Goal: Task Accomplishment & Management: Complete application form

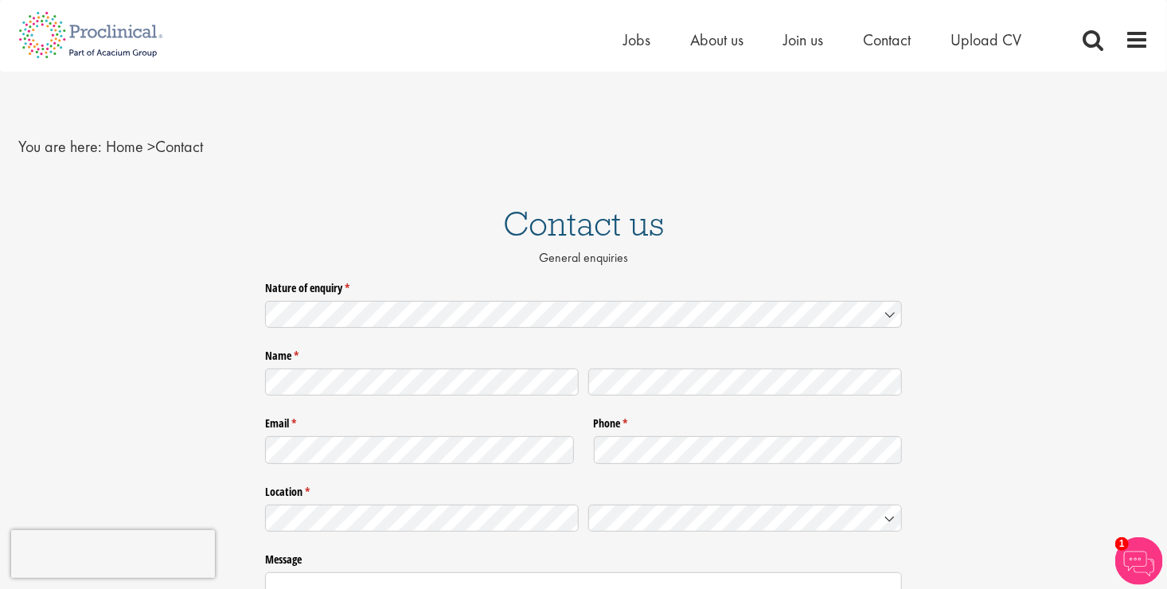
click at [784, 335] on div "Nature of enquiry * (required)" at bounding box center [583, 306] width 637 height 63
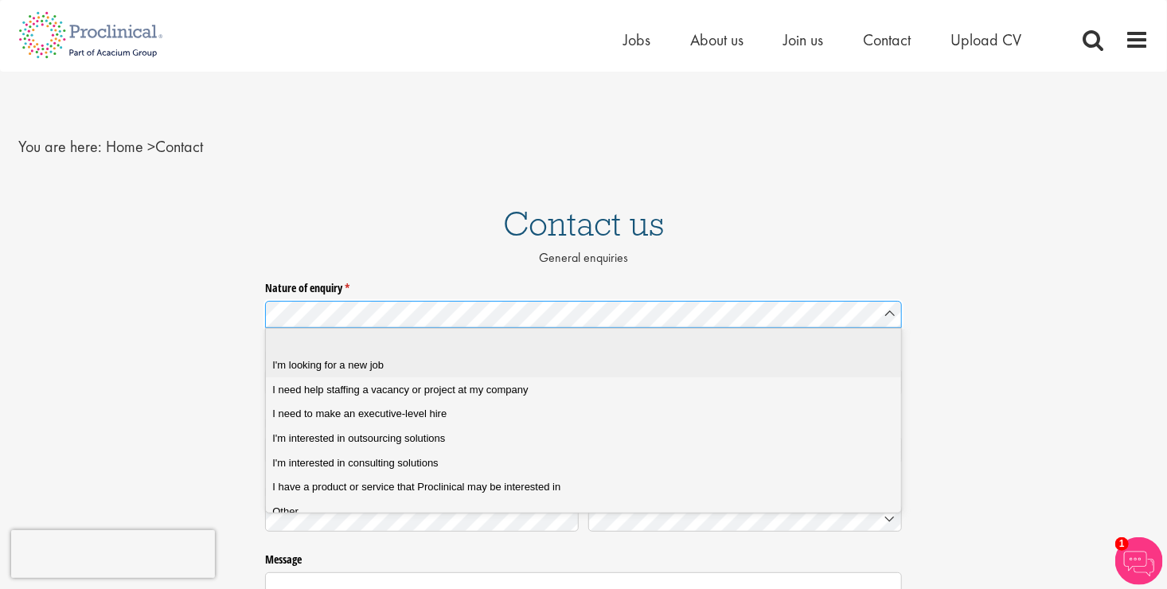
click at [647, 369] on div "I'm looking for a new job" at bounding box center [589, 365] width 634 height 14
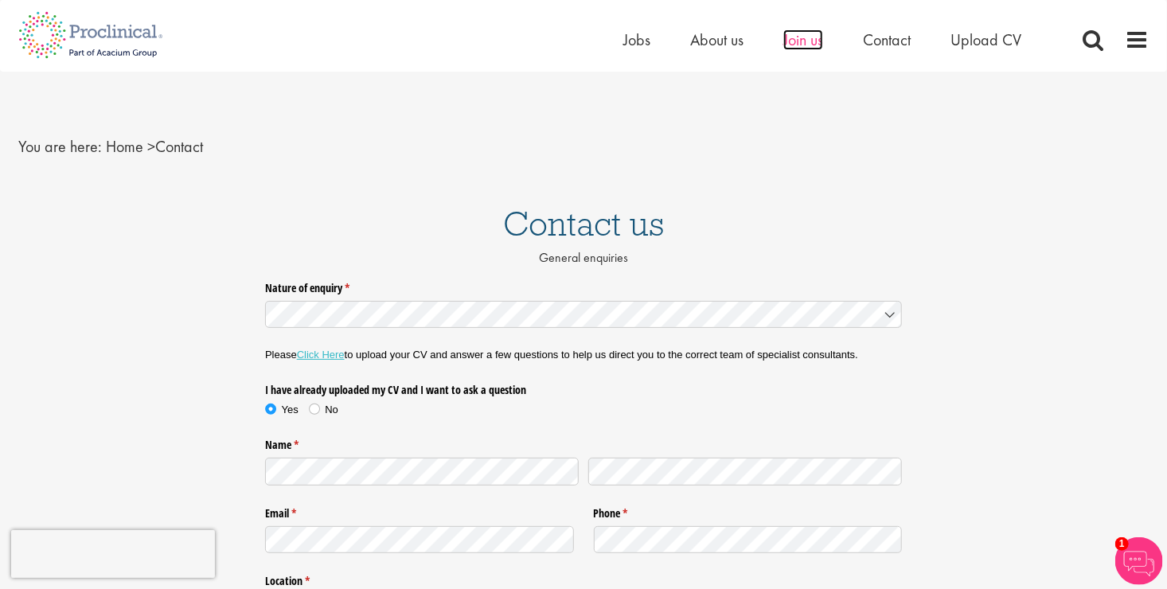
click at [798, 41] on span "Join us" at bounding box center [803, 39] width 40 height 21
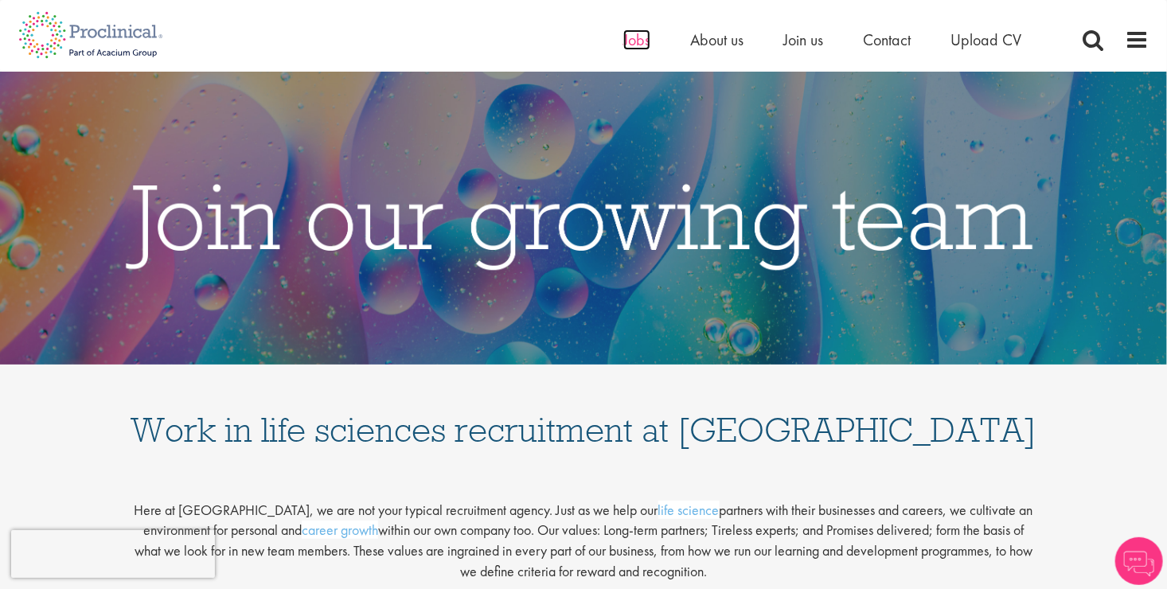
click at [631, 37] on span "Jobs" at bounding box center [636, 39] width 27 height 21
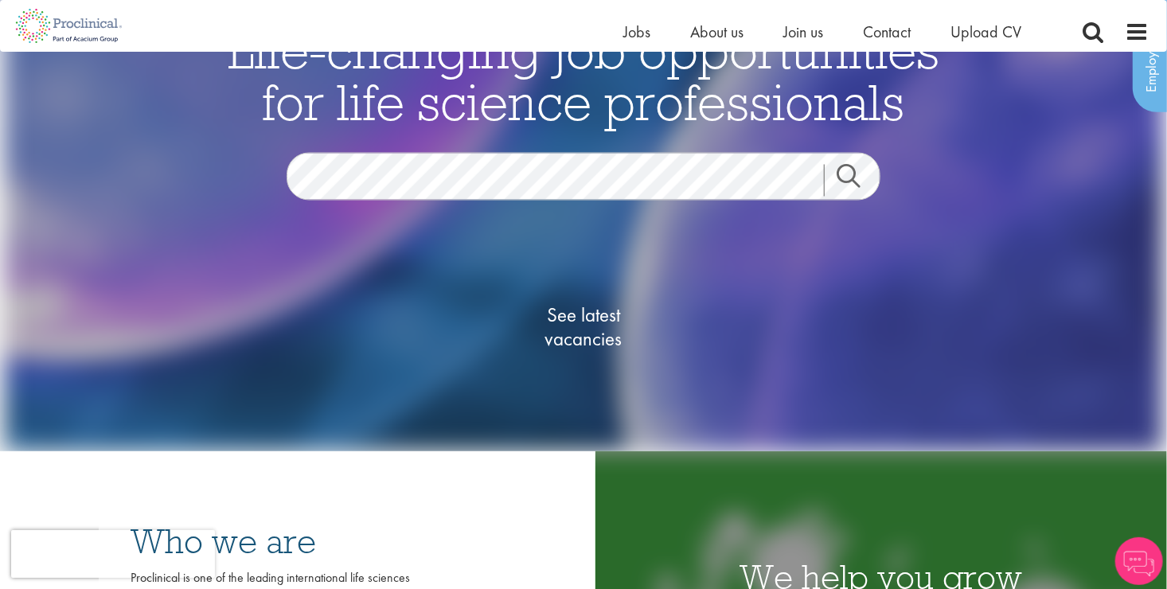
scroll to position [111, 0]
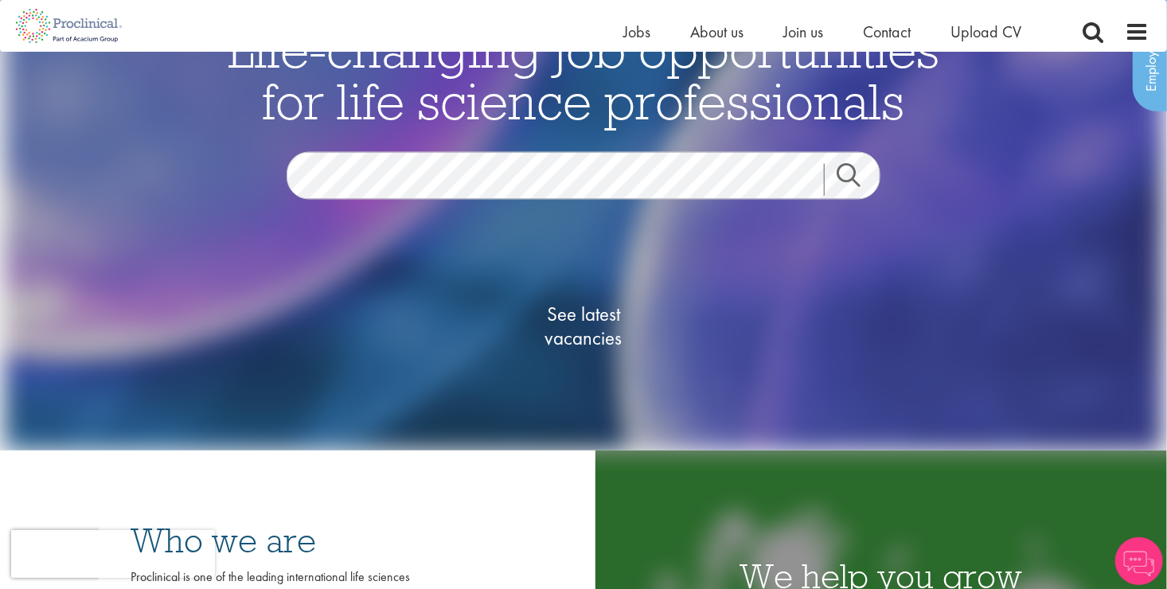
click at [859, 172] on link "Search" at bounding box center [858, 180] width 68 height 32
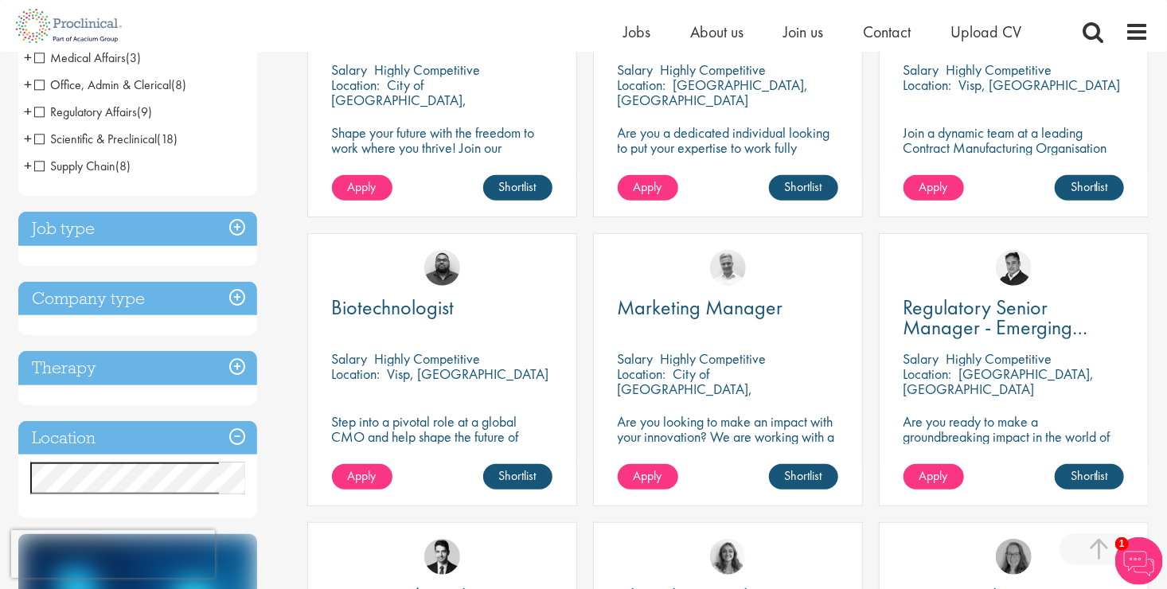
scroll to position [443, 0]
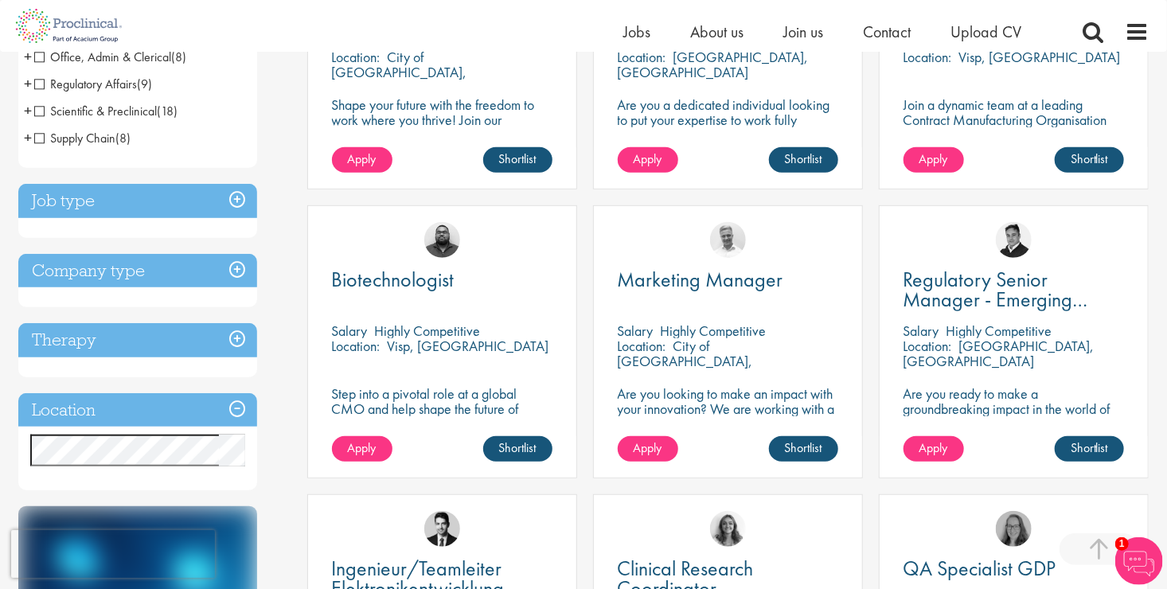
click at [131, 256] on h3 "Company type" at bounding box center [137, 271] width 239 height 34
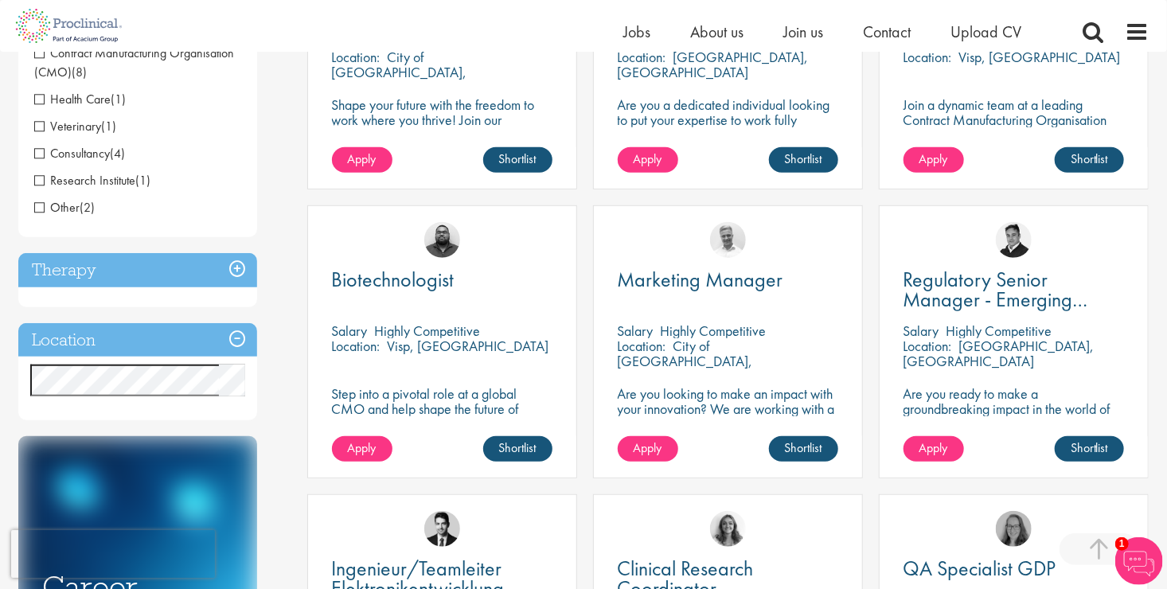
click at [135, 269] on h3 "Therapy" at bounding box center [137, 270] width 239 height 34
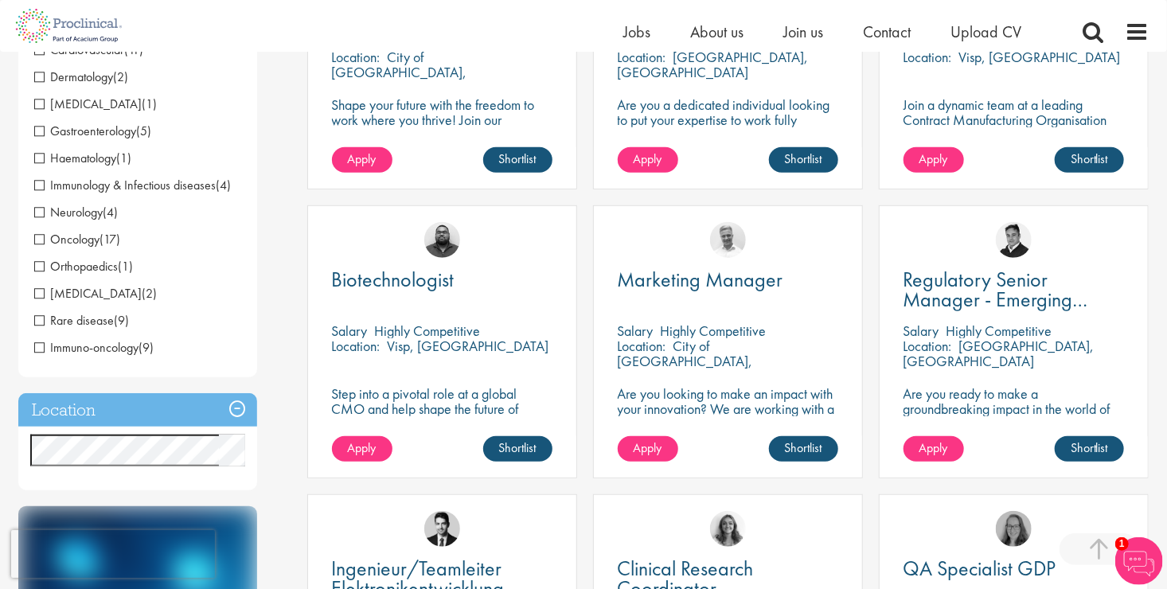
click at [132, 403] on h3 "Location" at bounding box center [137, 410] width 239 height 34
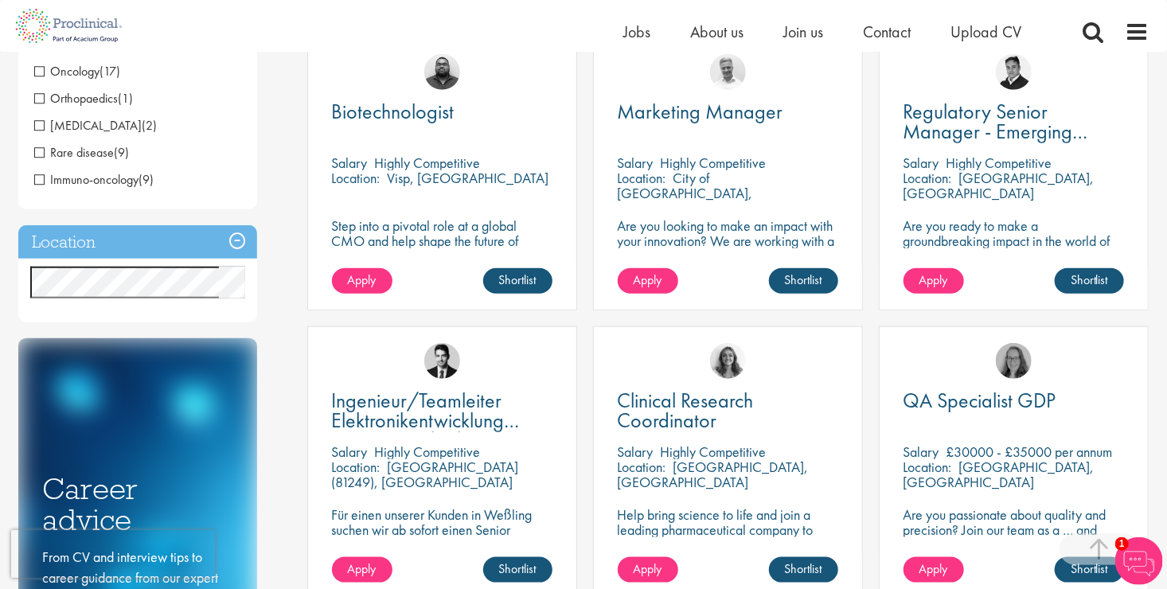
click at [154, 315] on div "Location Specified location Miles" at bounding box center [137, 274] width 239 height 98
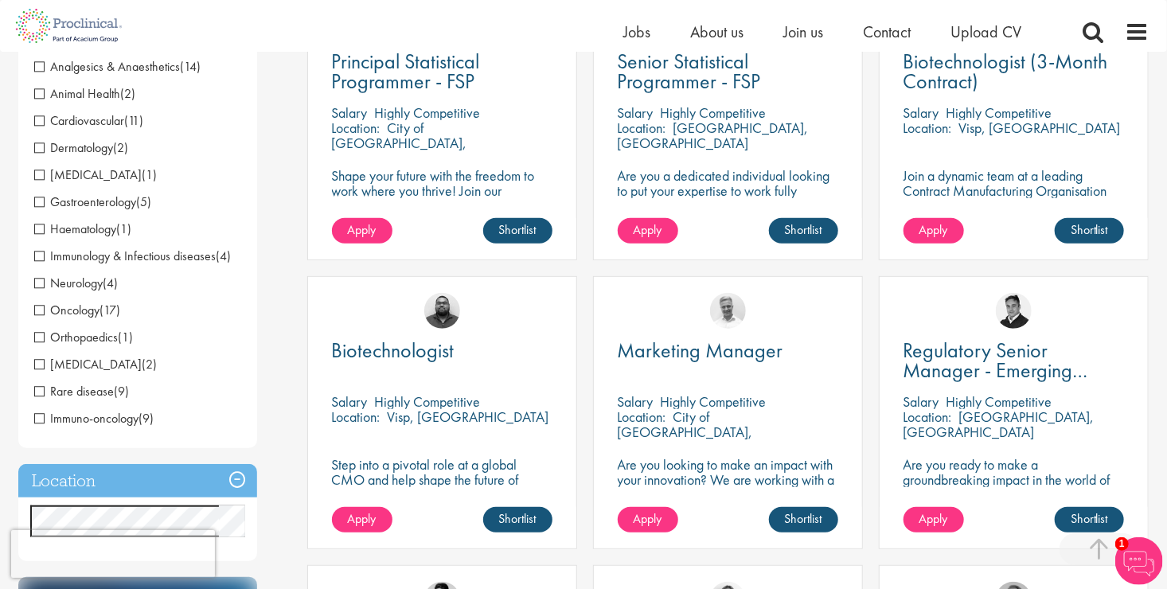
scroll to position [366, 0]
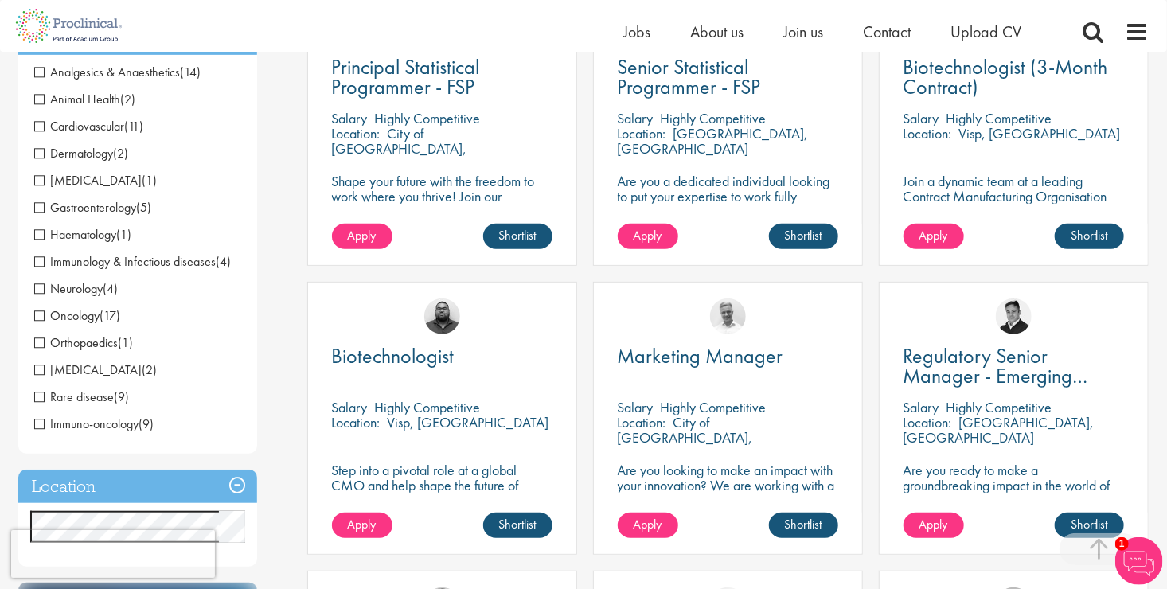
click at [162, 484] on h3 "Location" at bounding box center [137, 487] width 239 height 34
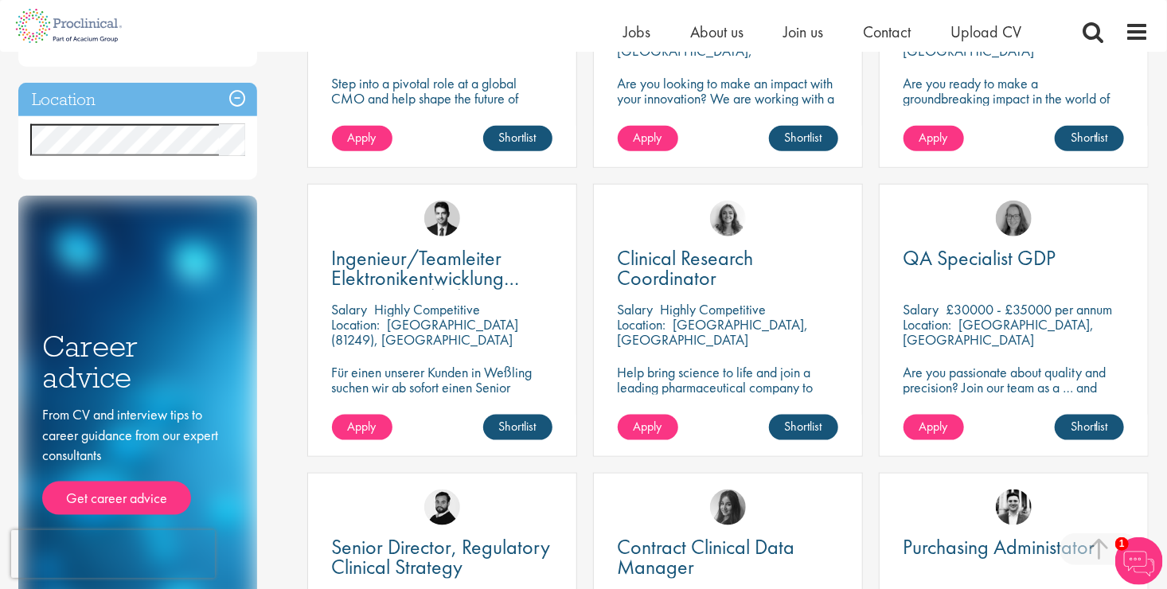
scroll to position [850, 0]
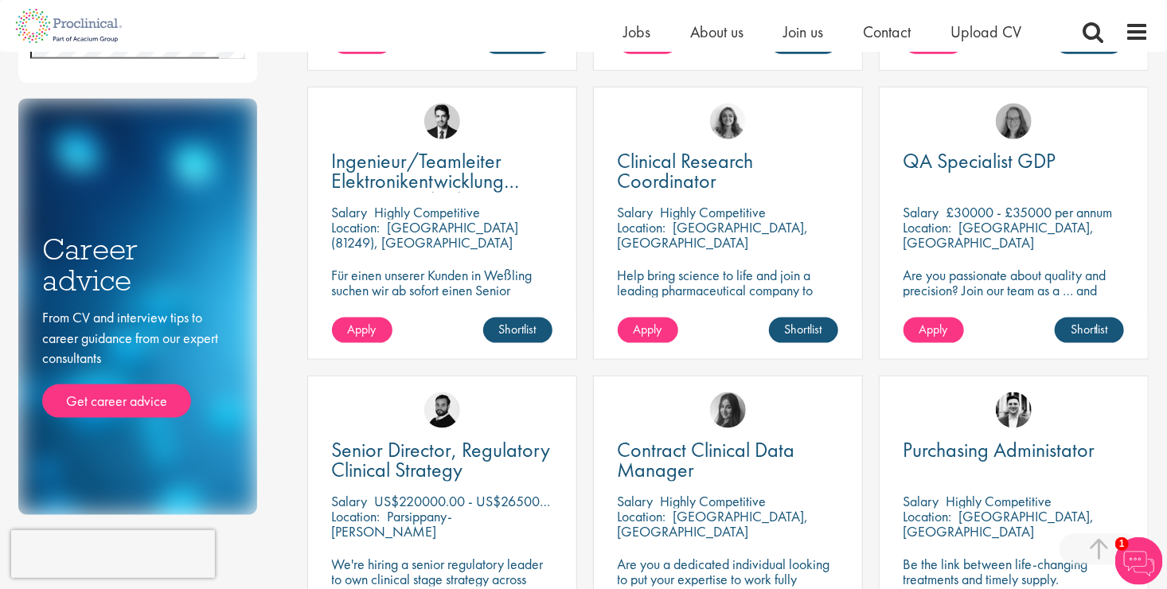
click at [135, 420] on div "Career advice From CV and interview tips to career guidance from our expert con…" at bounding box center [137, 307] width 239 height 416
click at [112, 402] on link "Get career advice" at bounding box center [116, 400] width 149 height 33
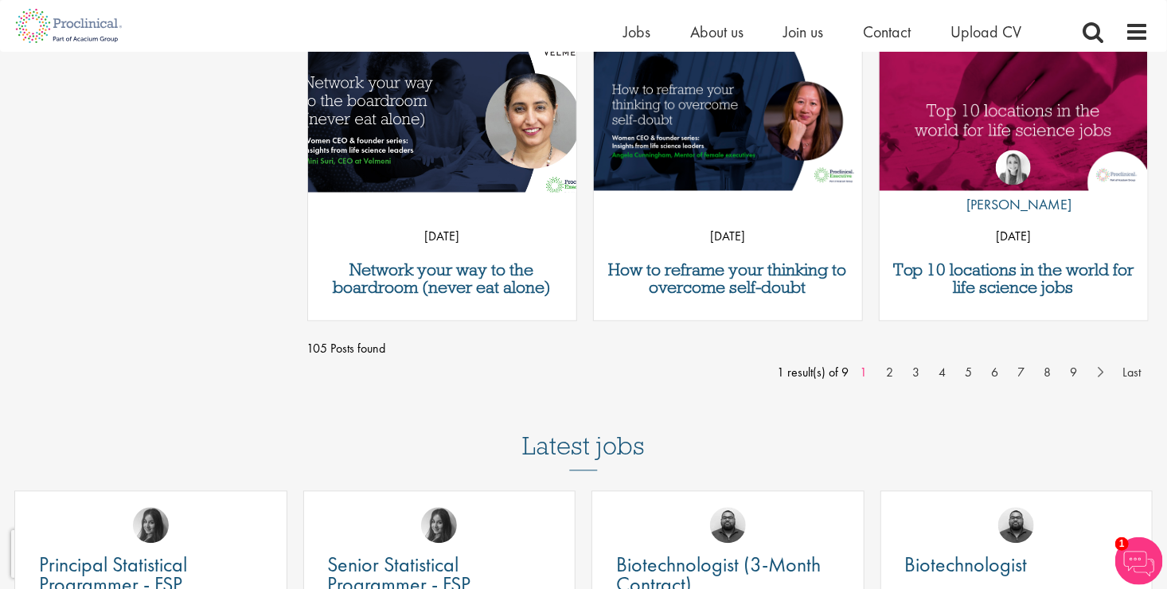
scroll to position [1390, 0]
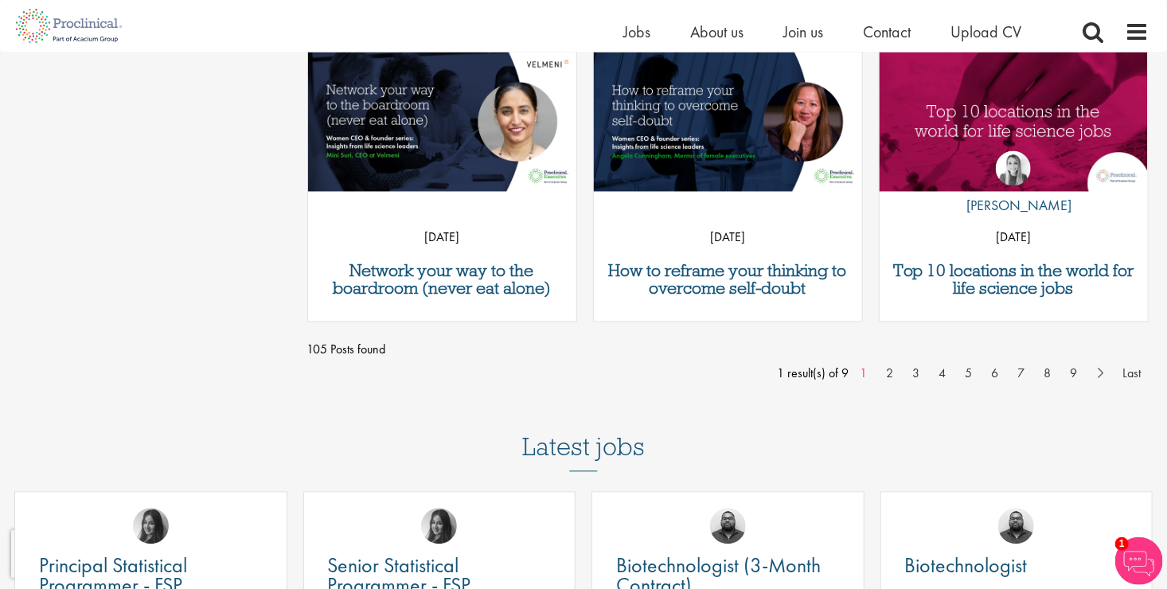
click at [936, 259] on div "Top 10 locations in the world for life science jobs by Hannah Burke 14 Oct 21" at bounding box center [1014, 187] width 270 height 271
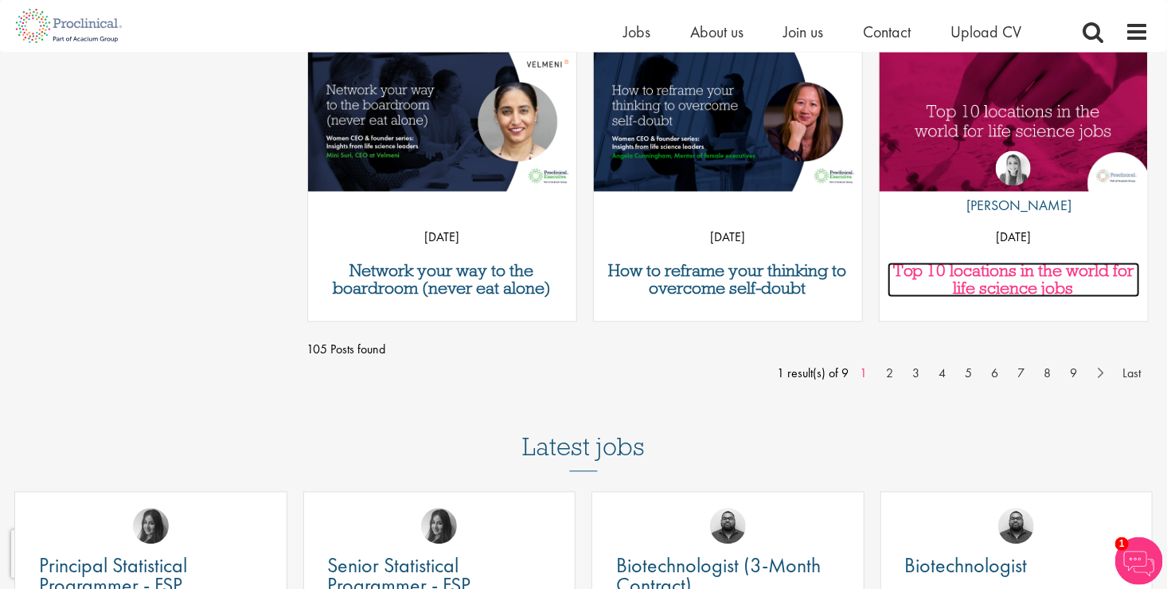
click at [946, 279] on h3 "Top 10 locations in the world for life science jobs" at bounding box center [1013, 280] width 252 height 35
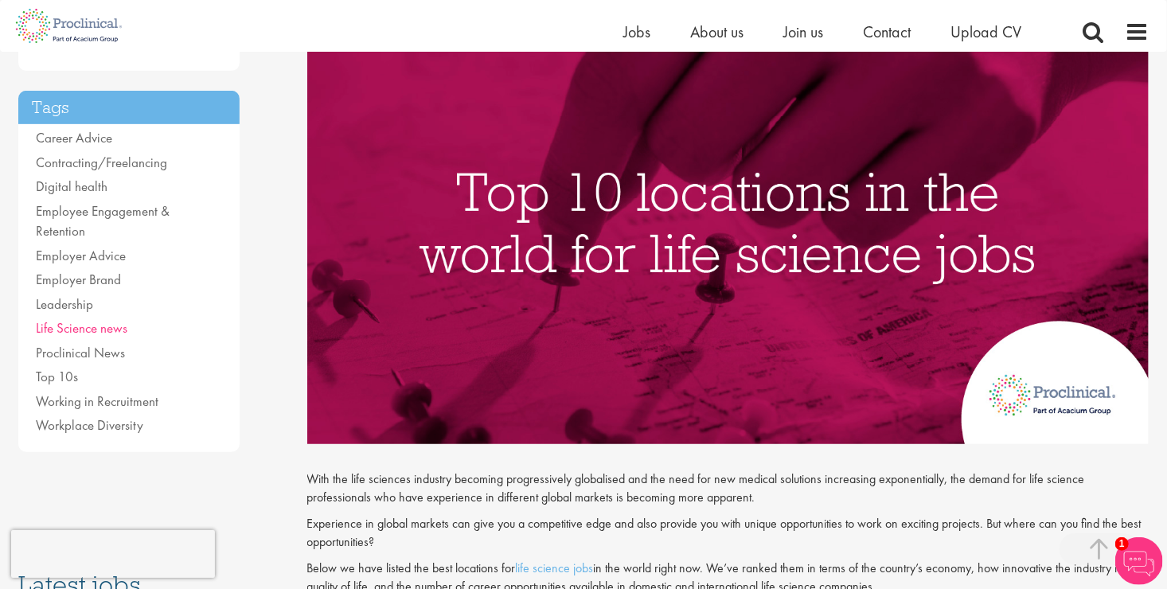
scroll to position [330, 0]
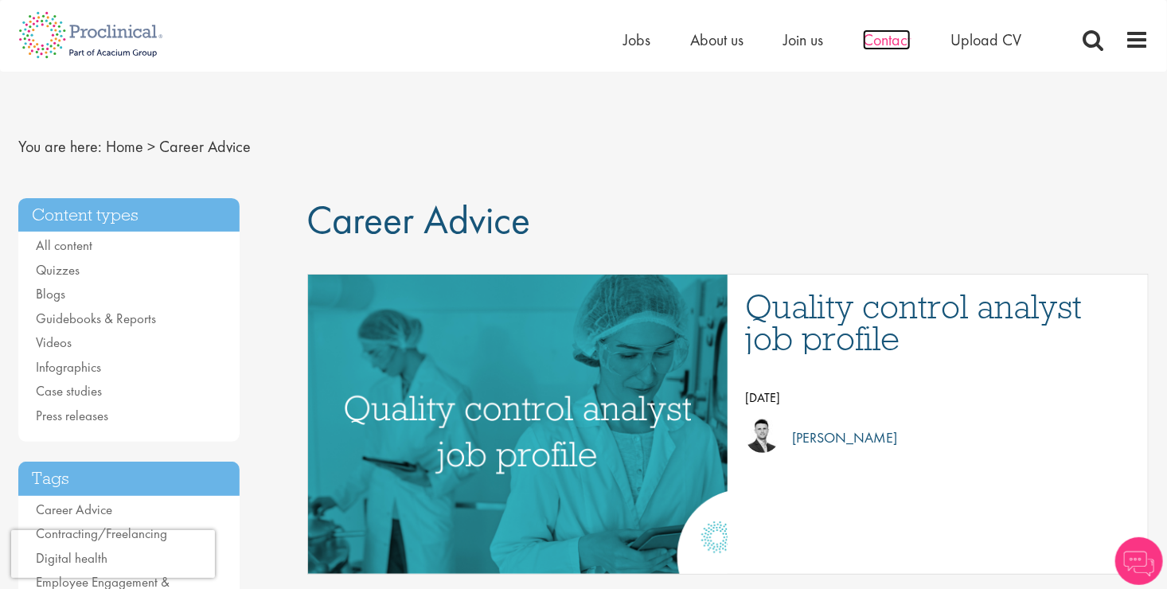
click at [899, 45] on span "Contact" at bounding box center [887, 39] width 48 height 21
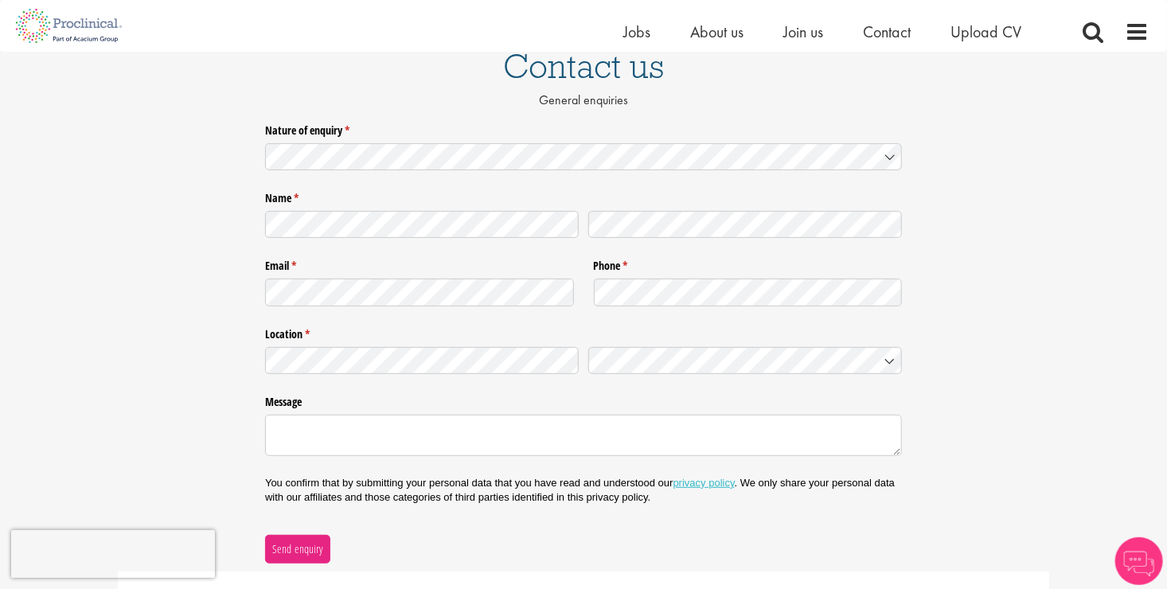
scroll to position [143, 0]
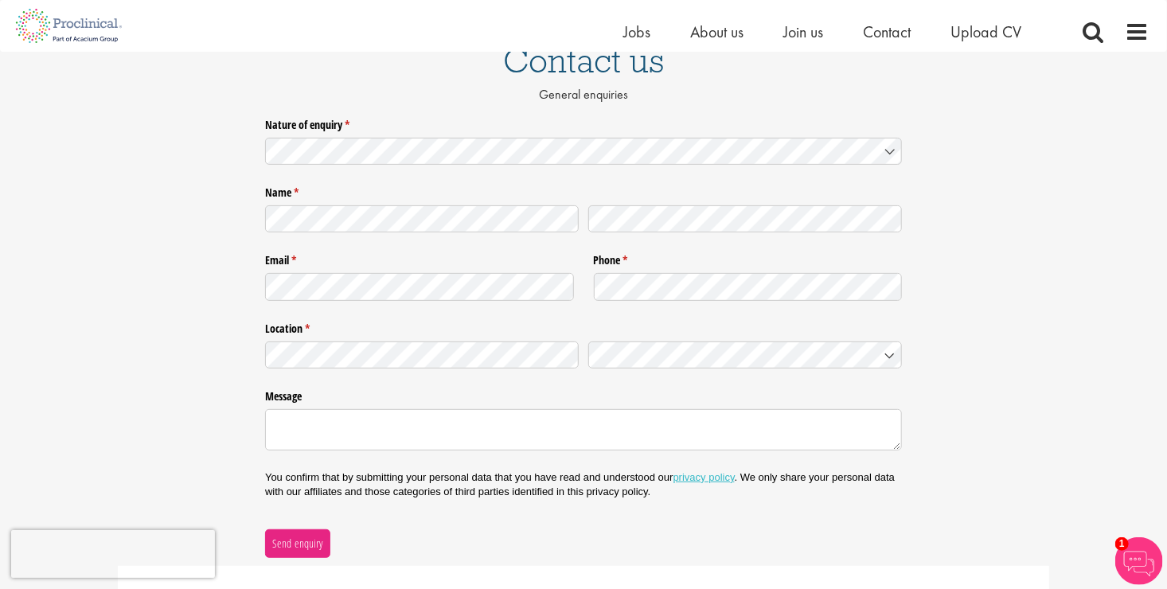
click at [469, 306] on div "Email * (required) Phone * (required)" at bounding box center [583, 277] width 637 height 68
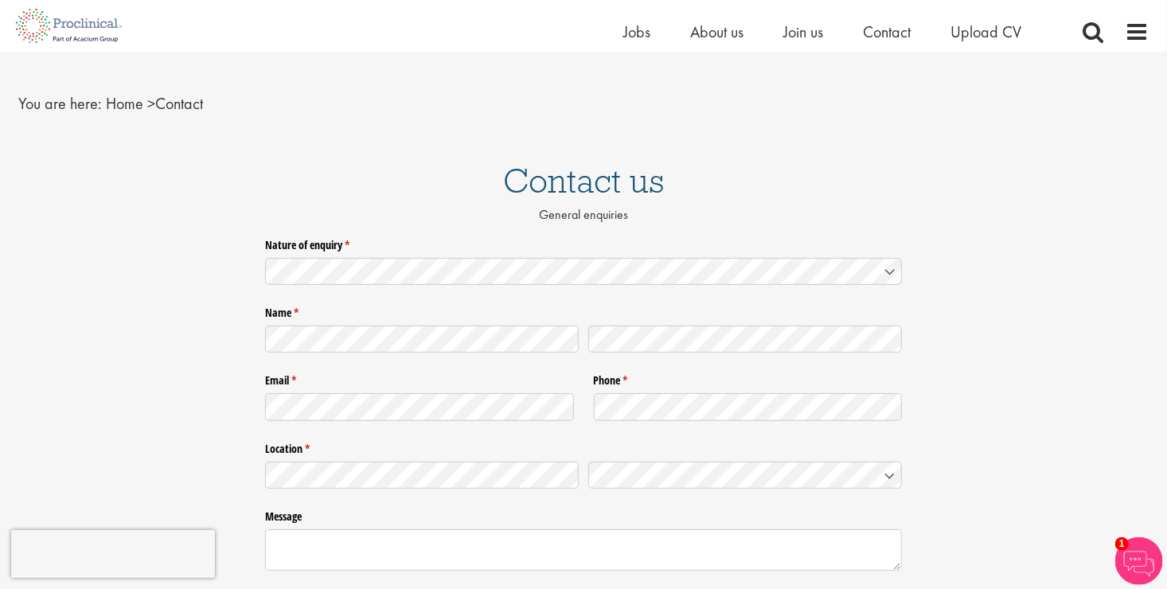
scroll to position [20, 0]
click at [652, 31] on ul "Home Jobs About us Join us Contact Upload CV" at bounding box center [842, 32] width 438 height 24
click at [646, 31] on span "Jobs" at bounding box center [636, 31] width 27 height 21
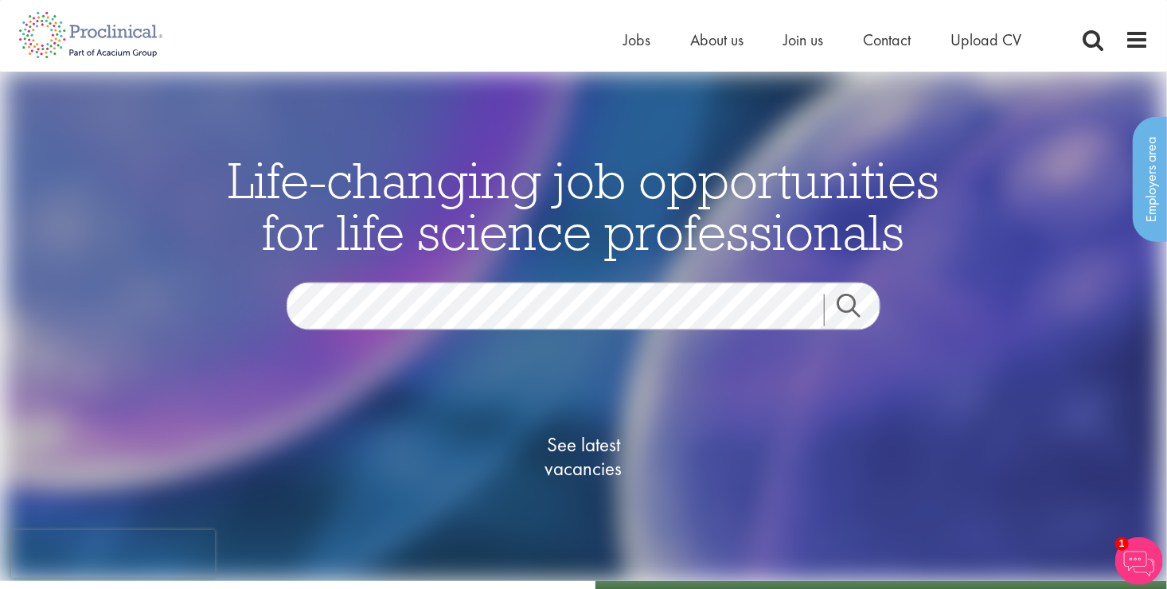
click at [841, 308] on link "Search" at bounding box center [858, 310] width 68 height 32
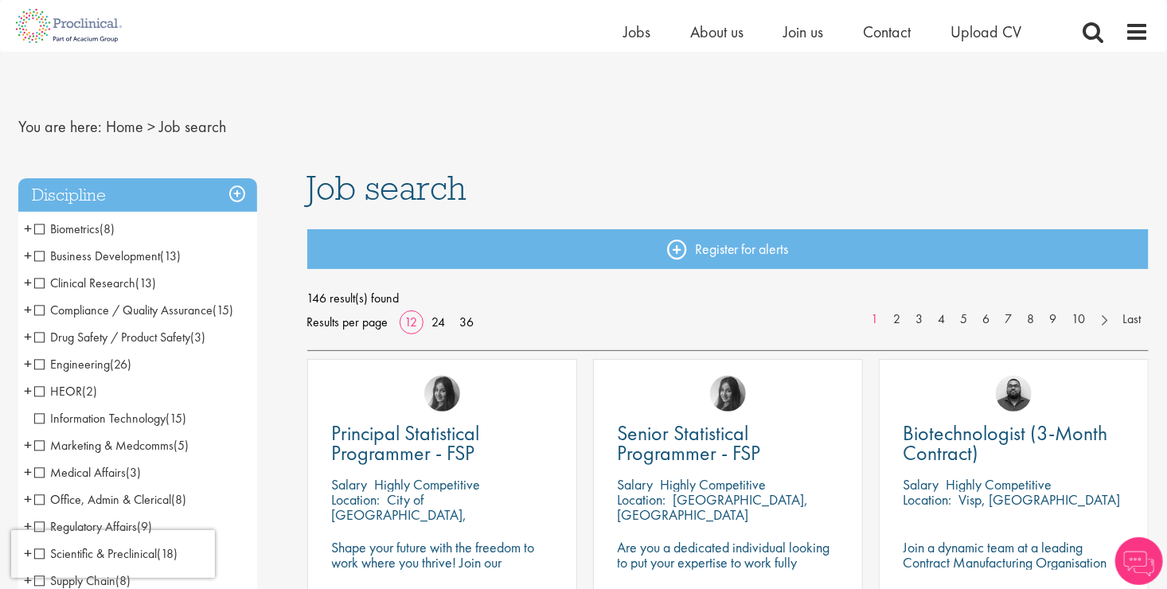
scroll to position [151, 0]
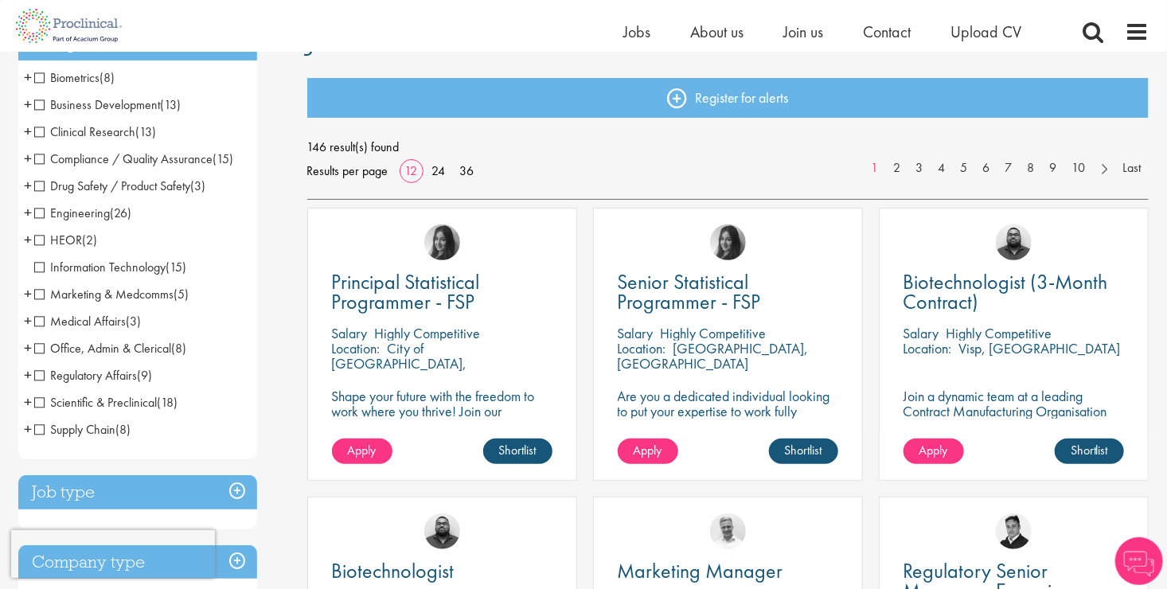
click at [59, 252] on li "HEOR (2) - + Market Access (2)" at bounding box center [137, 240] width 239 height 27
click at [42, 239] on span "HEOR" at bounding box center [58, 240] width 48 height 17
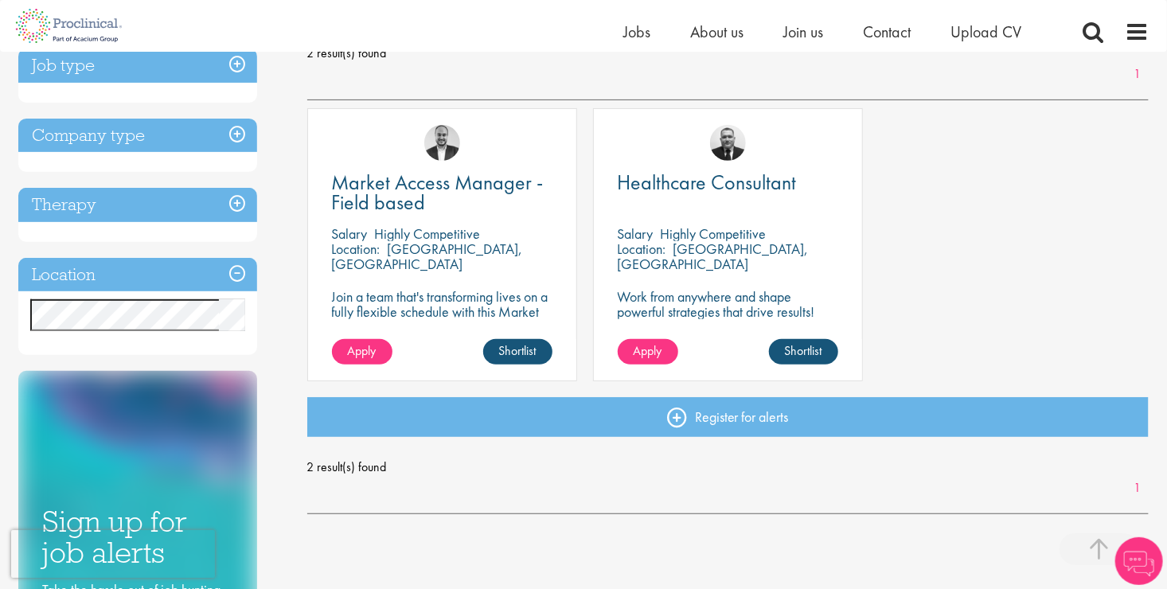
scroll to position [252, 0]
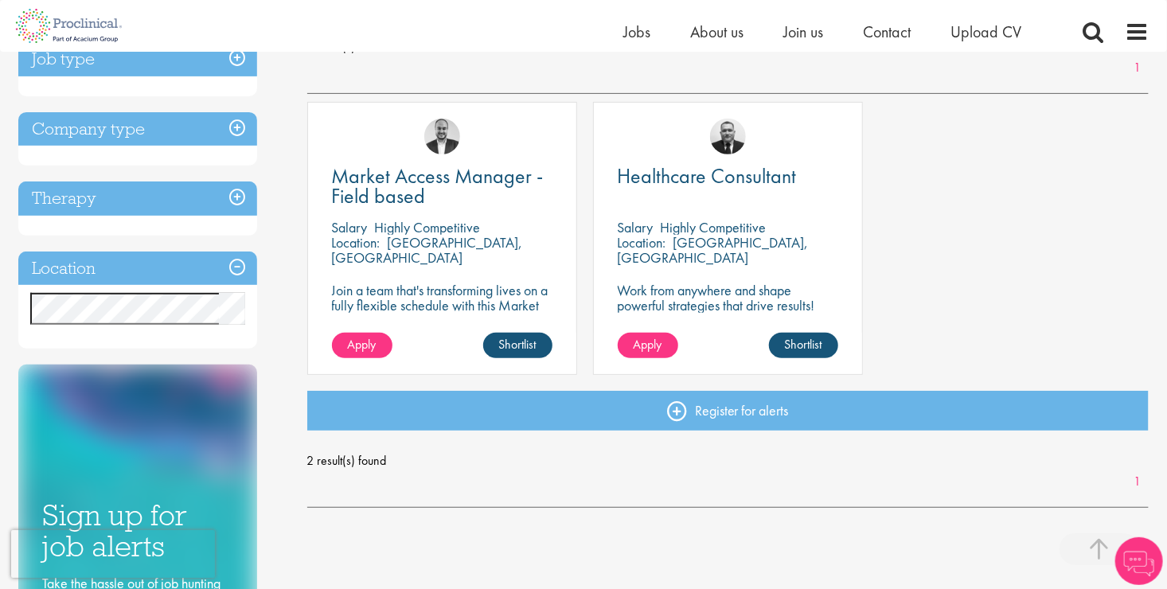
click at [716, 158] on div "Healthcare Consultant [GEOGRAPHIC_DATA] Highly Competitive Location: [GEOGRAPHI…" at bounding box center [728, 238] width 270 height 273
click at [718, 168] on span "Healthcare Consultant" at bounding box center [707, 175] width 179 height 27
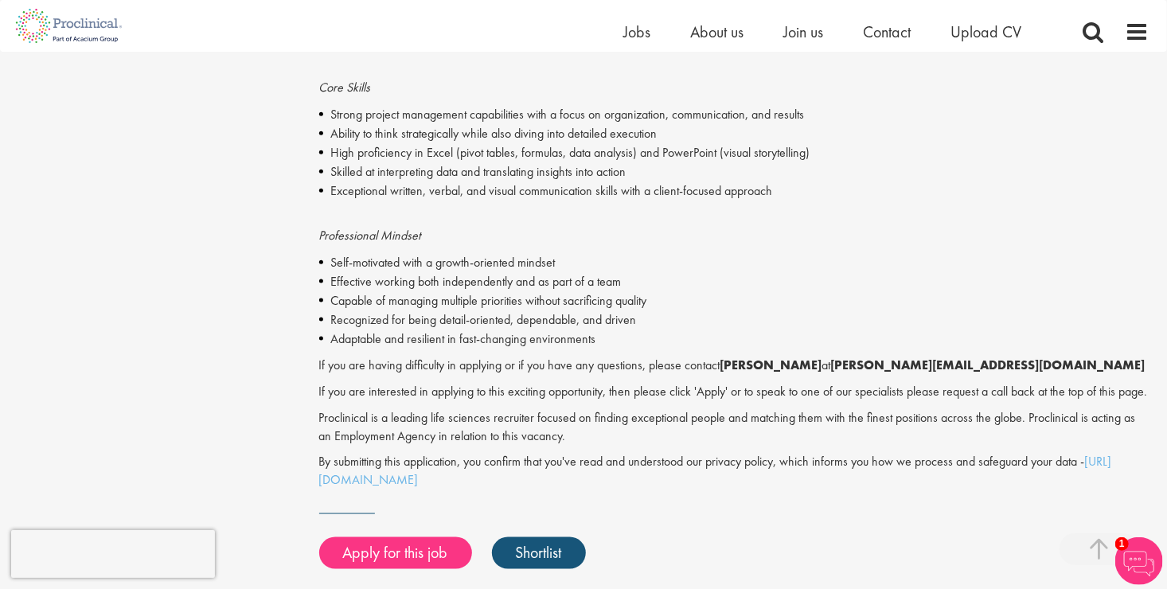
scroll to position [833, 0]
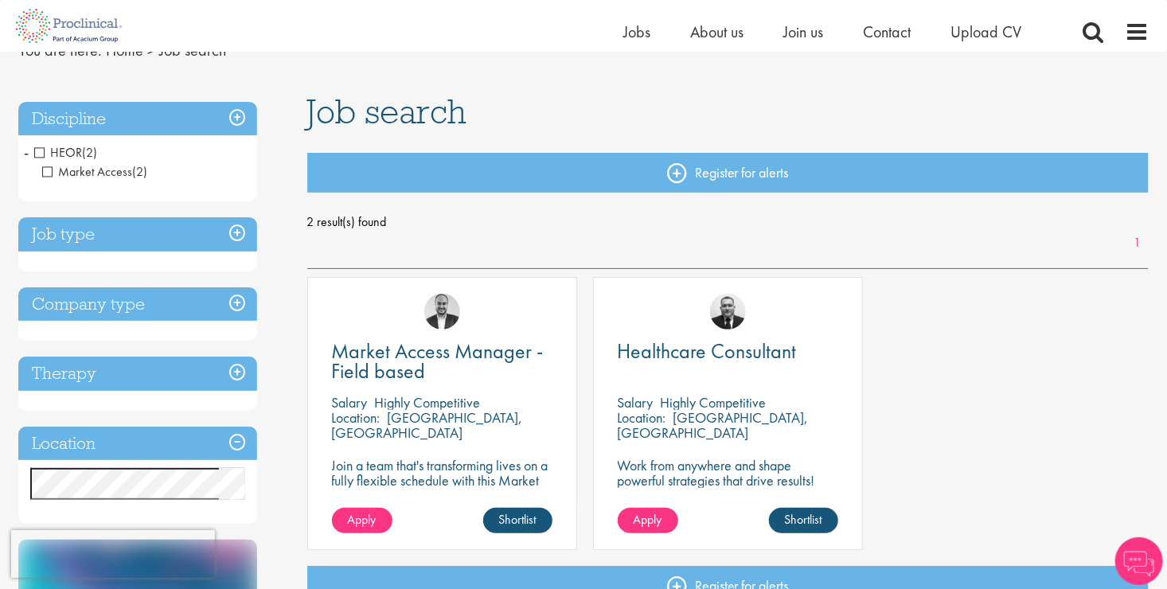
scroll to position [25, 0]
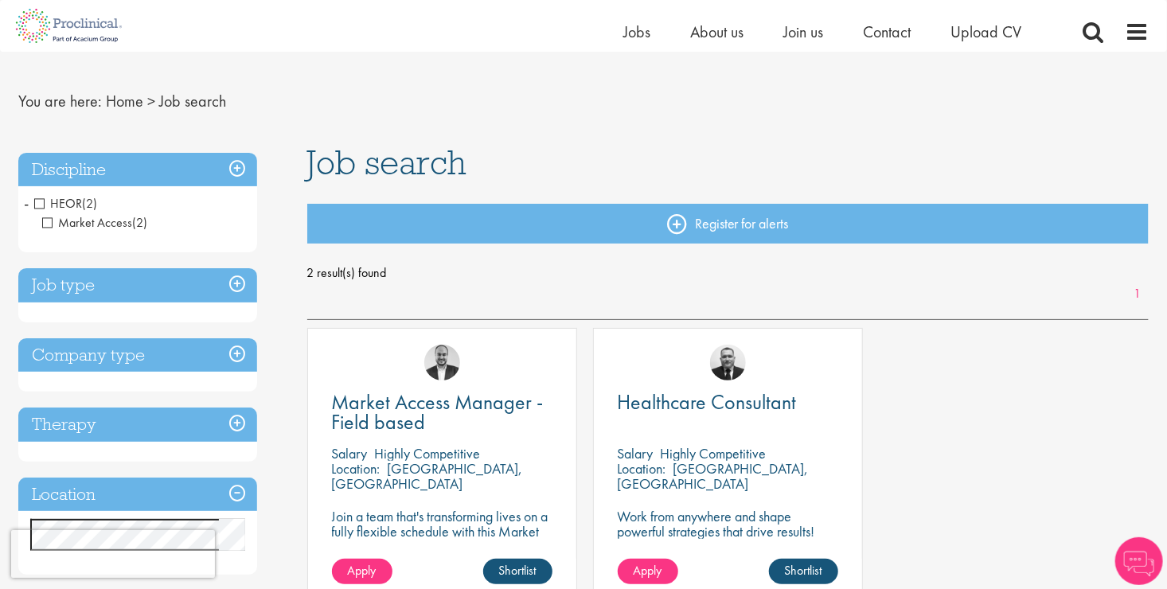
click at [99, 171] on h3 "Discipline" at bounding box center [137, 170] width 239 height 34
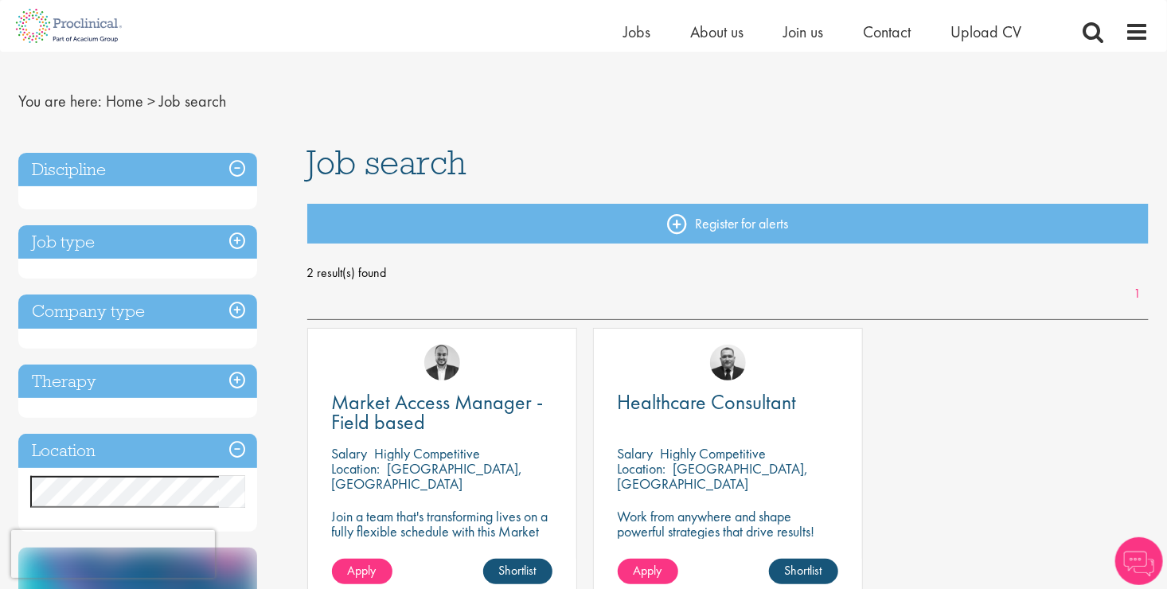
click at [99, 171] on h3 "Discipline" at bounding box center [137, 170] width 239 height 34
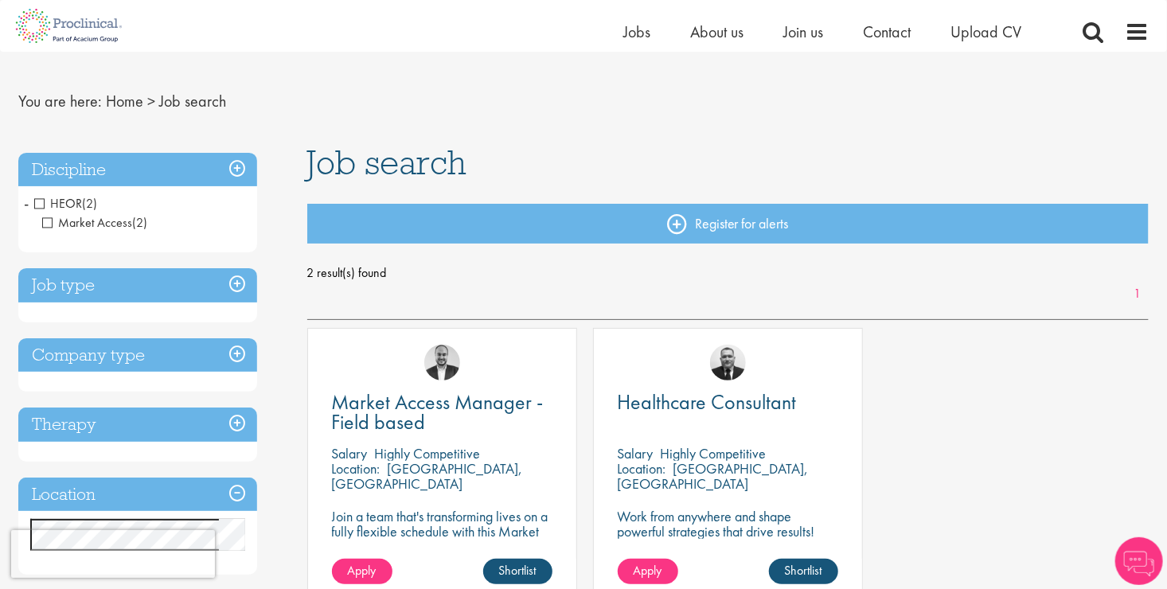
click at [230, 162] on h3 "Discipline" at bounding box center [137, 170] width 239 height 34
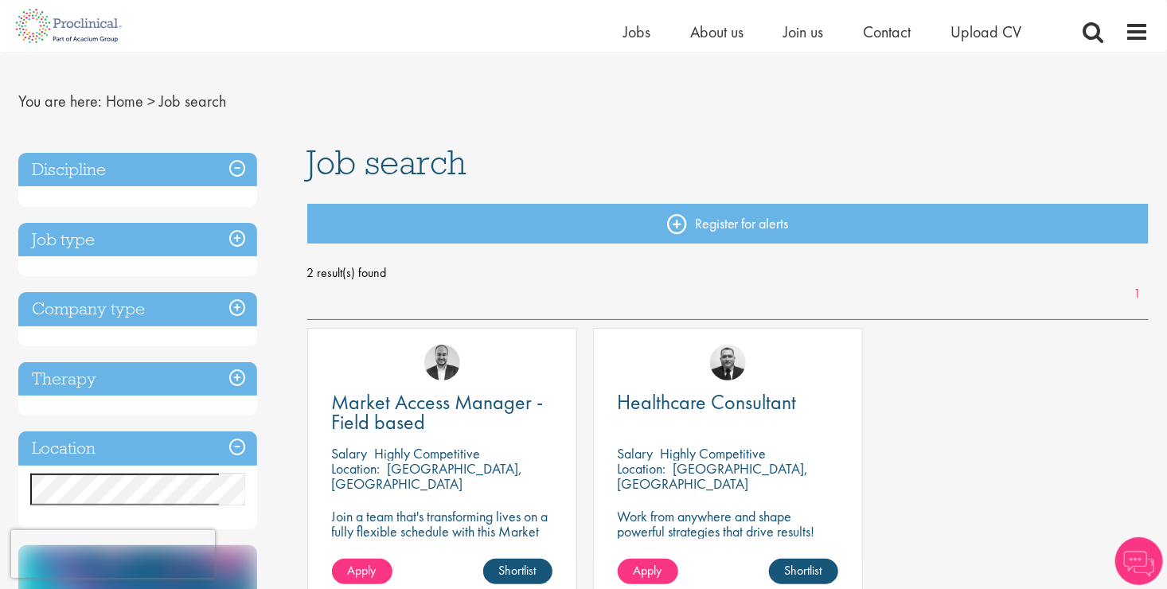
click at [230, 162] on h3 "Discipline" at bounding box center [137, 170] width 239 height 34
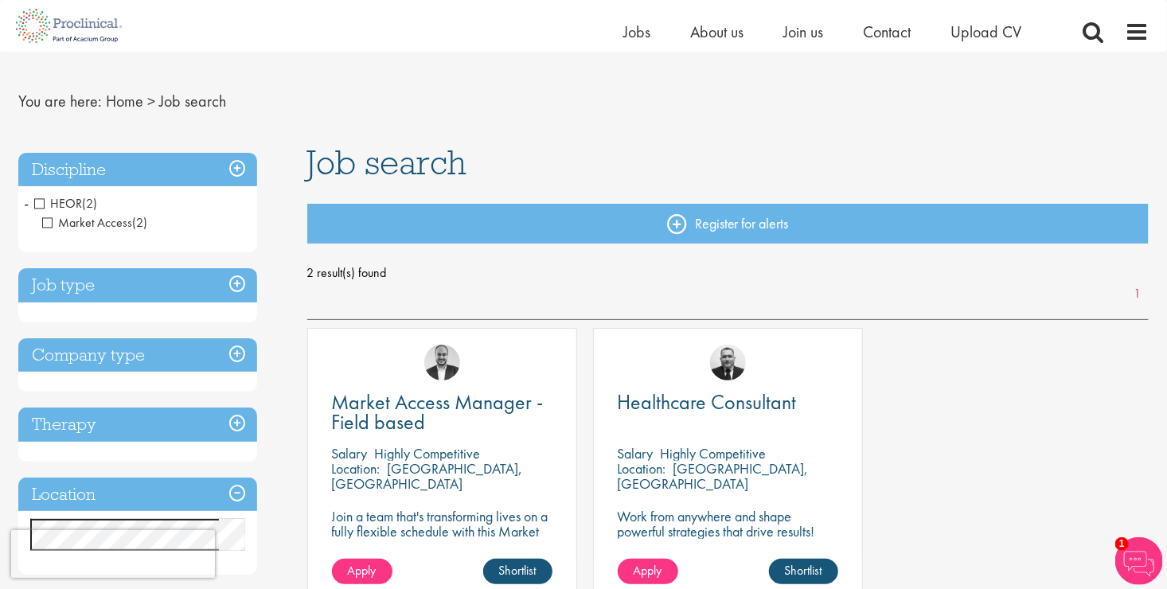
click at [26, 206] on span "-" at bounding box center [26, 203] width 5 height 24
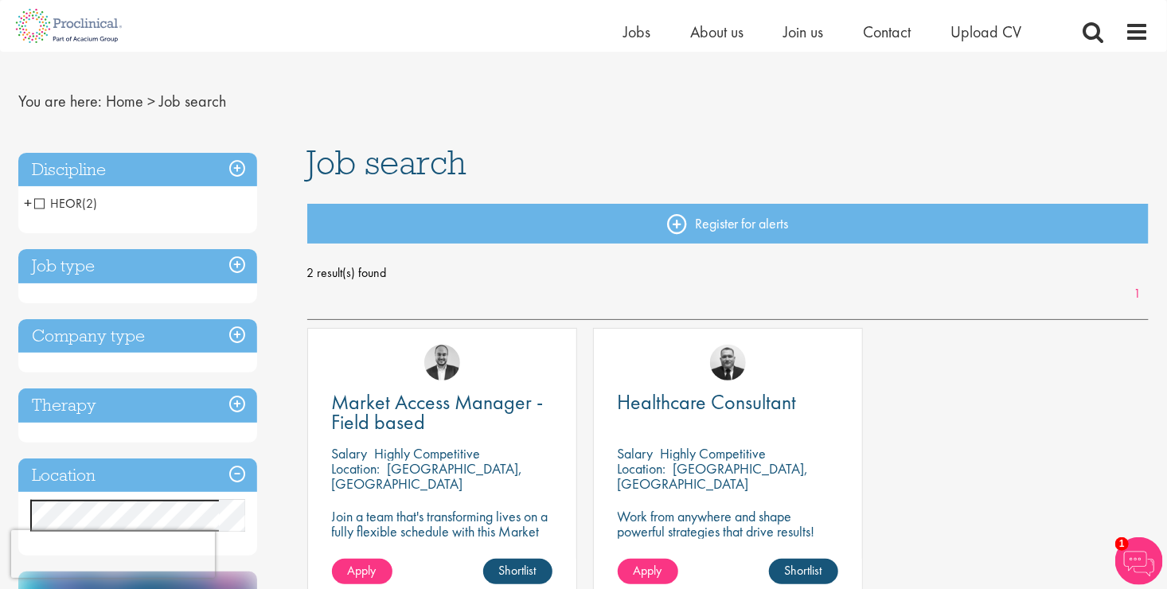
click at [45, 204] on span "HEOR" at bounding box center [58, 203] width 48 height 17
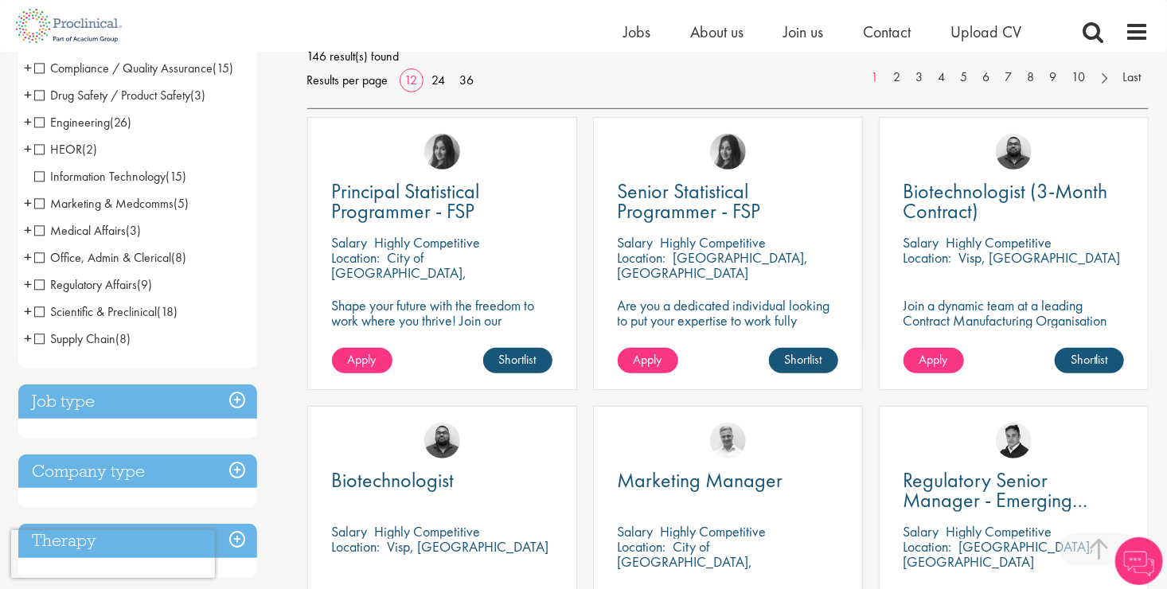
scroll to position [247, 0]
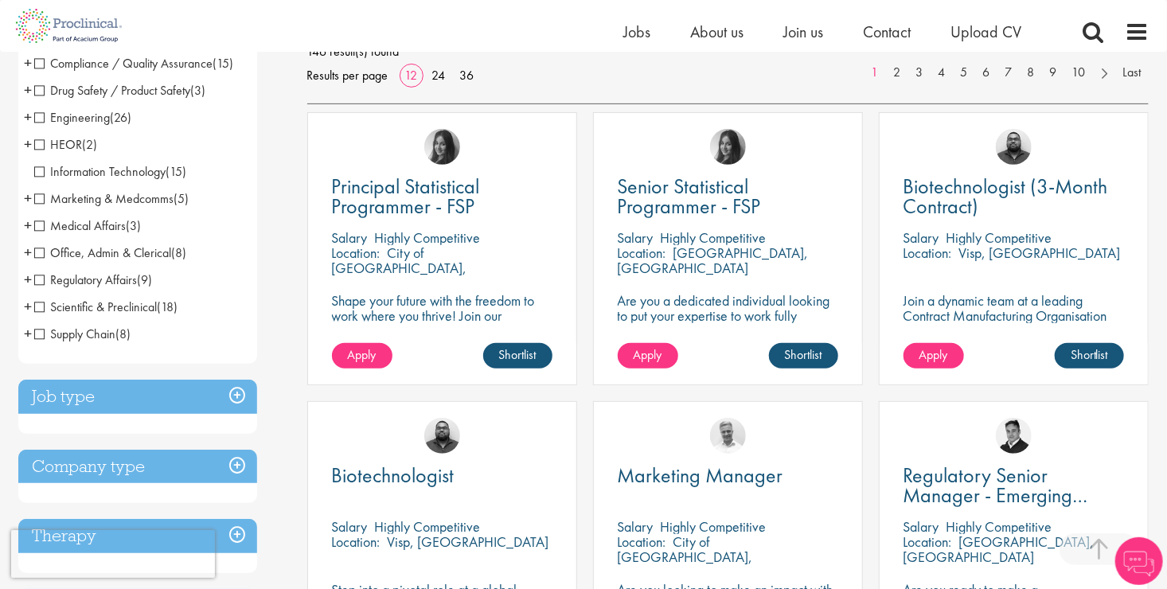
click at [36, 305] on span "Scientific & Preclinical" at bounding box center [95, 306] width 123 height 17
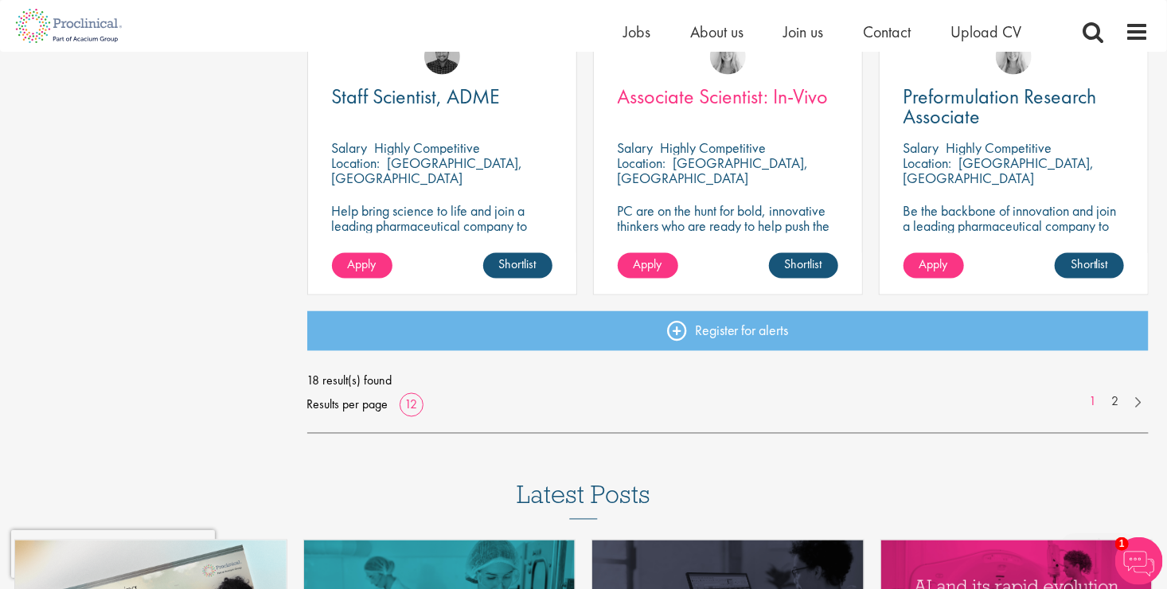
scroll to position [1203, 0]
click at [1122, 398] on link "2" at bounding box center [1114, 402] width 23 height 18
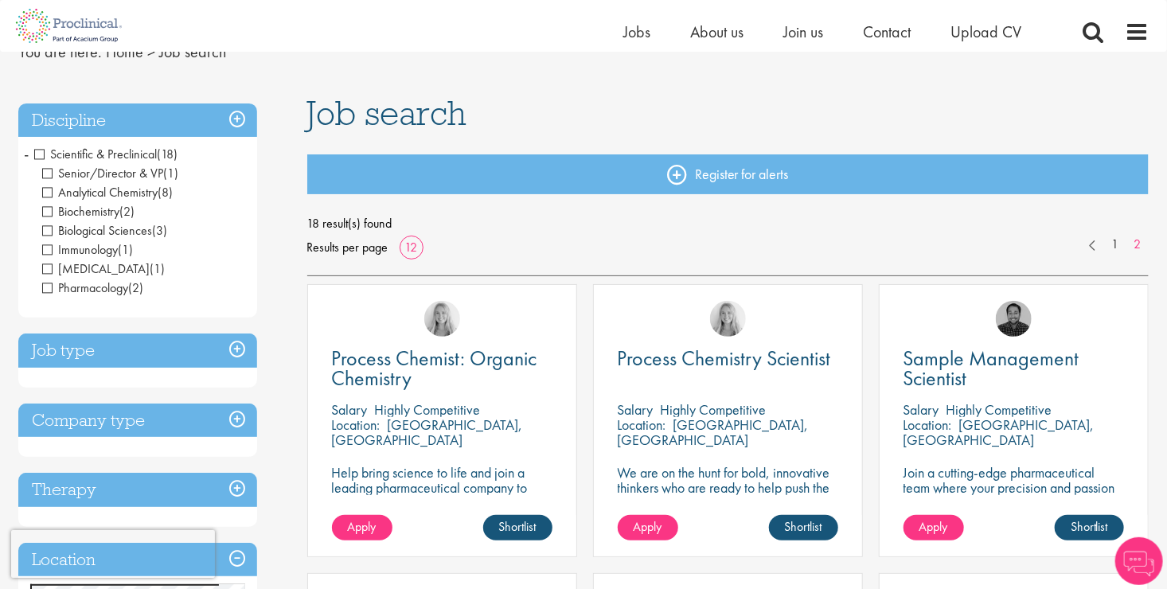
scroll to position [73, 0]
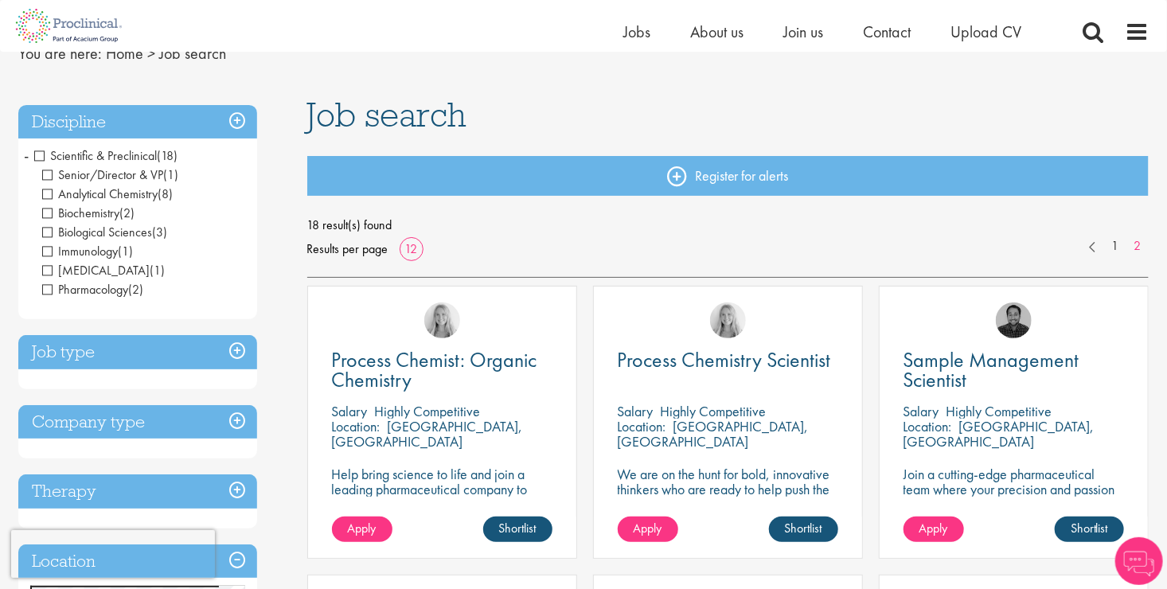
click at [28, 156] on span "-" at bounding box center [26, 155] width 5 height 24
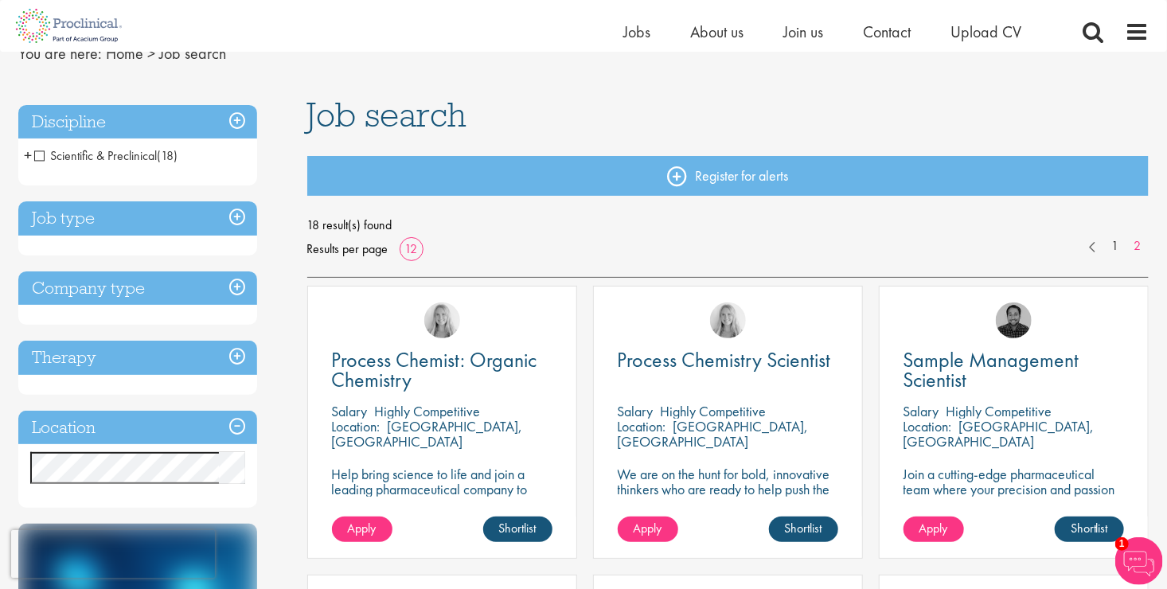
click at [41, 154] on span "Scientific & Preclinical" at bounding box center [95, 155] width 123 height 17
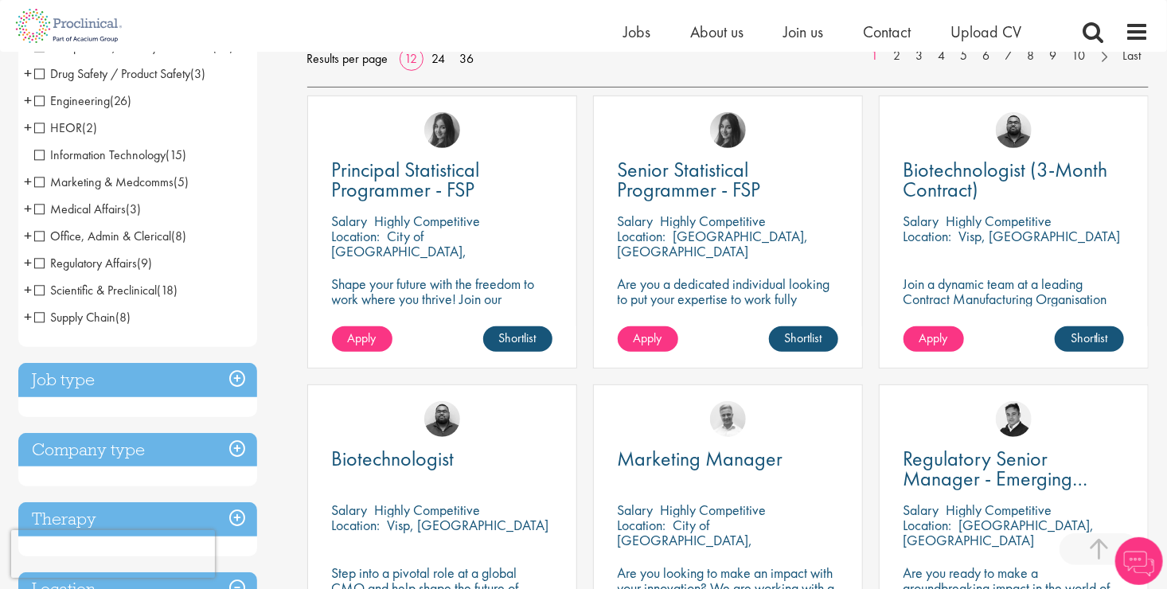
scroll to position [263, 0]
click at [39, 267] on span "Regulatory Affairs" at bounding box center [85, 263] width 103 height 17
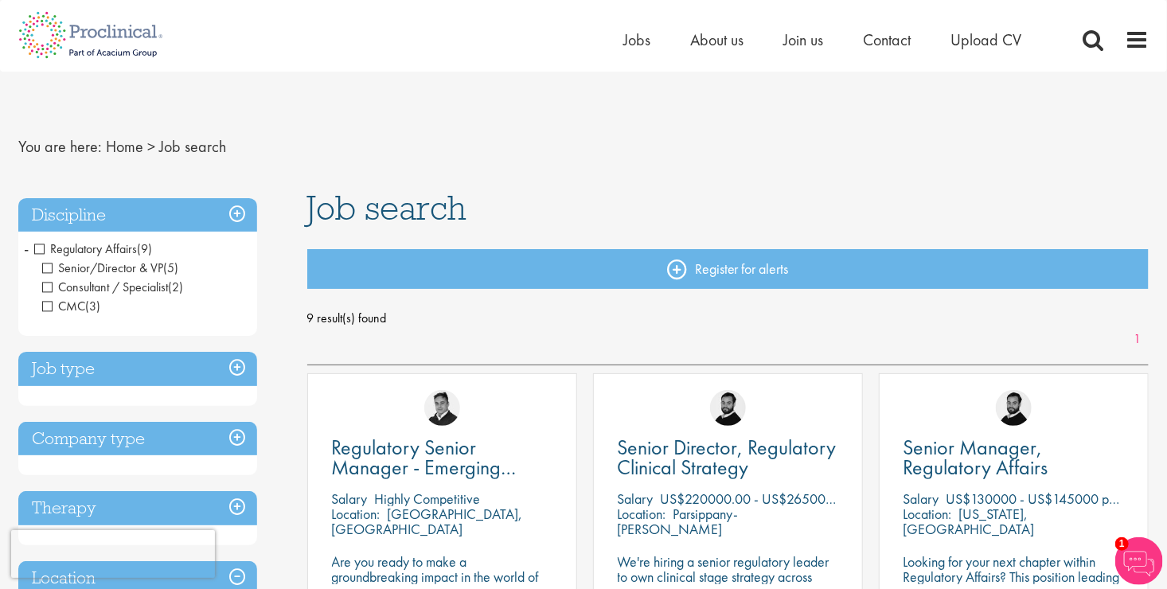
click at [29, 250] on li "Regulatory Affairs (9) - + Senior/Director & VP (5) Consultant / Specialist (2)…" at bounding box center [137, 278] width 239 height 84
click at [29, 252] on li "Regulatory Affairs (9) - + Senior/Director & VP (5) Consultant / Specialist (2)…" at bounding box center [137, 278] width 239 height 84
click at [38, 249] on span "Regulatory Affairs" at bounding box center [85, 248] width 103 height 17
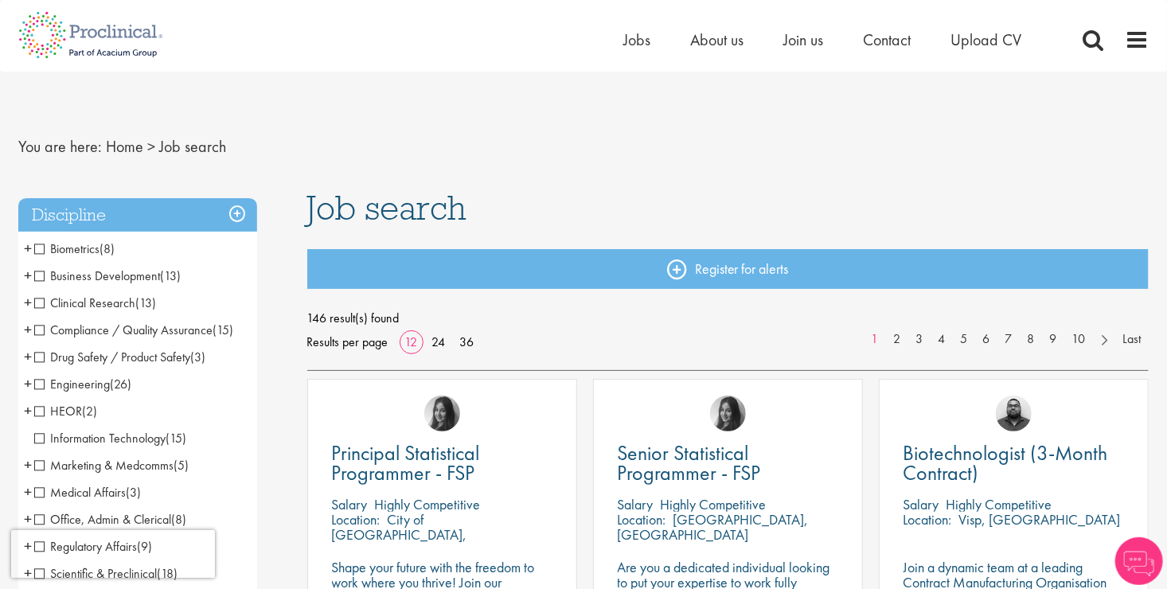
click at [40, 304] on span "Clinical Research" at bounding box center [84, 302] width 101 height 17
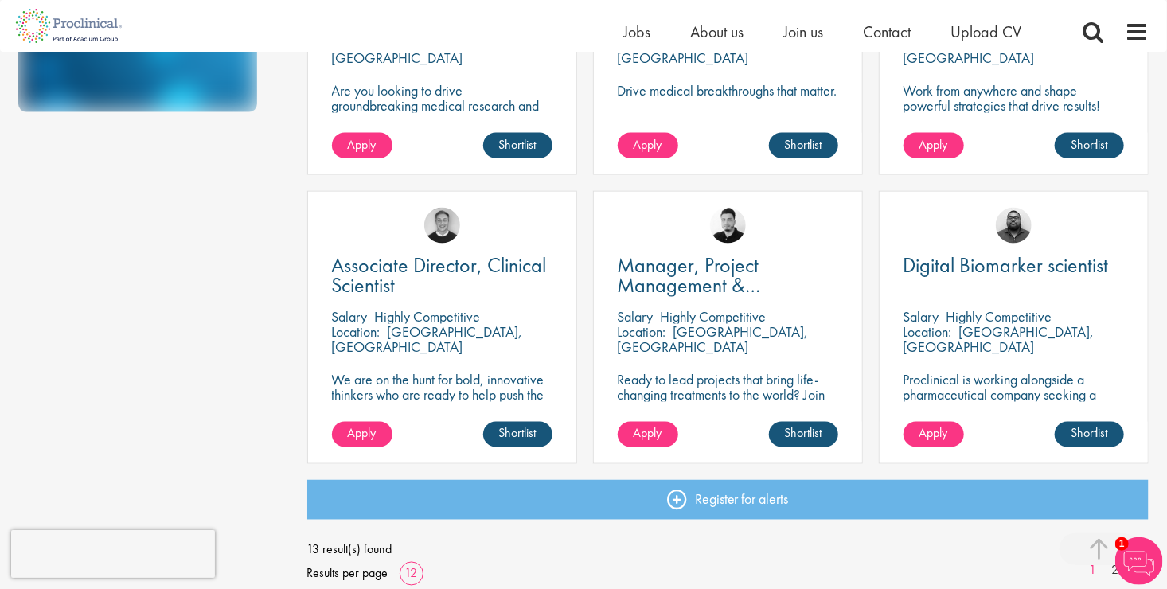
scroll to position [1244, 0]
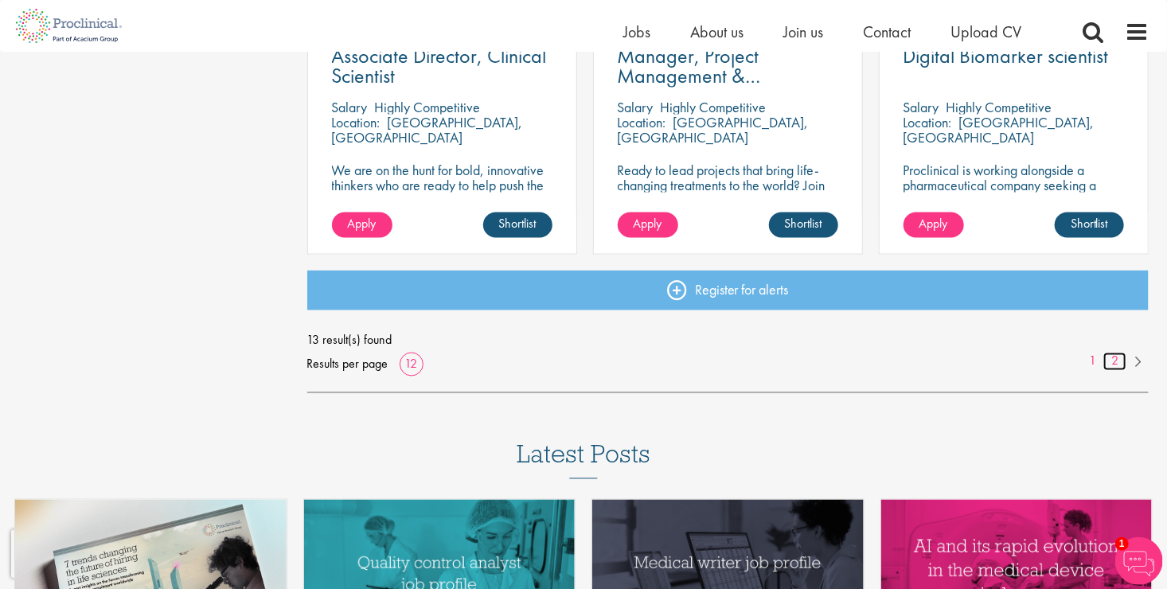
click at [1110, 357] on link "2" at bounding box center [1114, 362] width 23 height 18
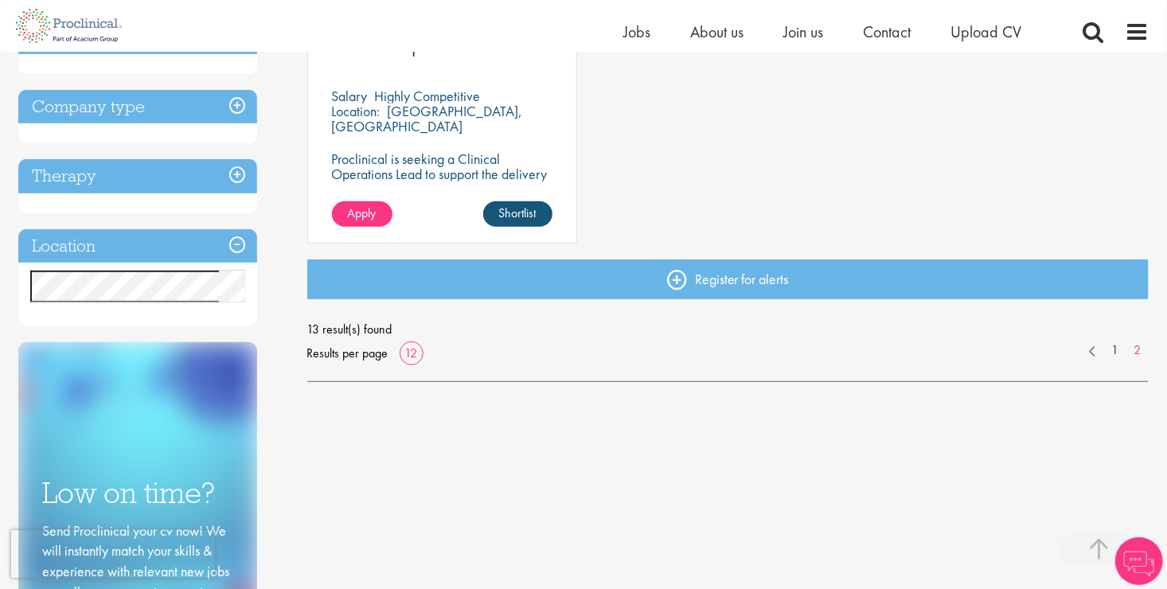
scroll to position [394, 0]
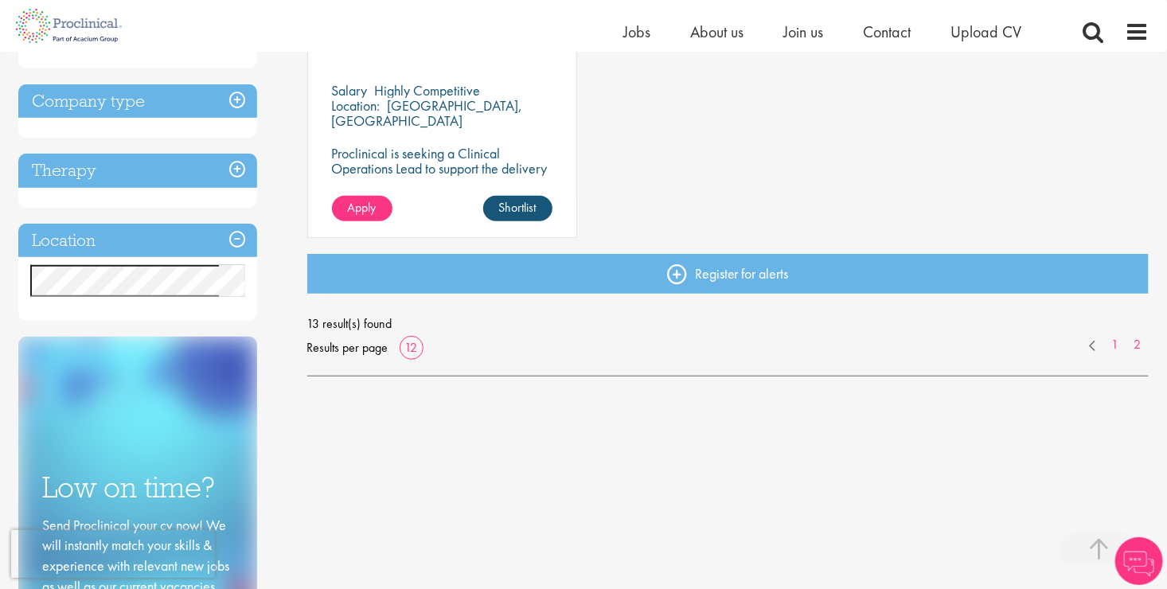
click at [1121, 353] on div "13 result(s) found Results per page 12 1 2" at bounding box center [728, 336] width 842 height 48
click at [1112, 350] on link "1" at bounding box center [1114, 345] width 23 height 18
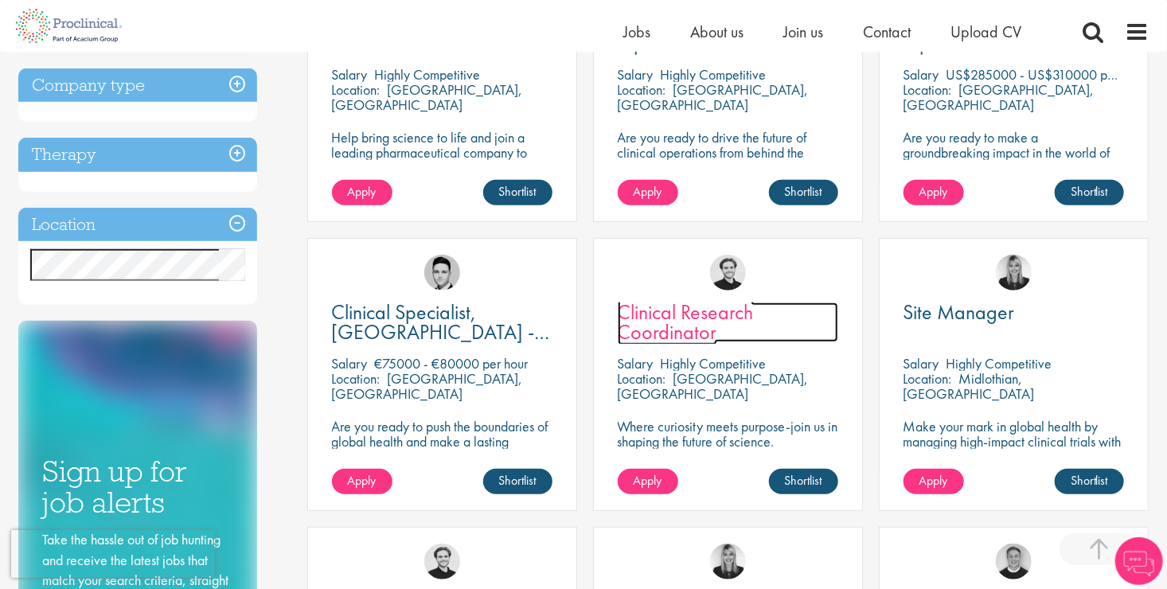
click at [676, 331] on span "Clinical Research Coordinator" at bounding box center [686, 321] width 136 height 47
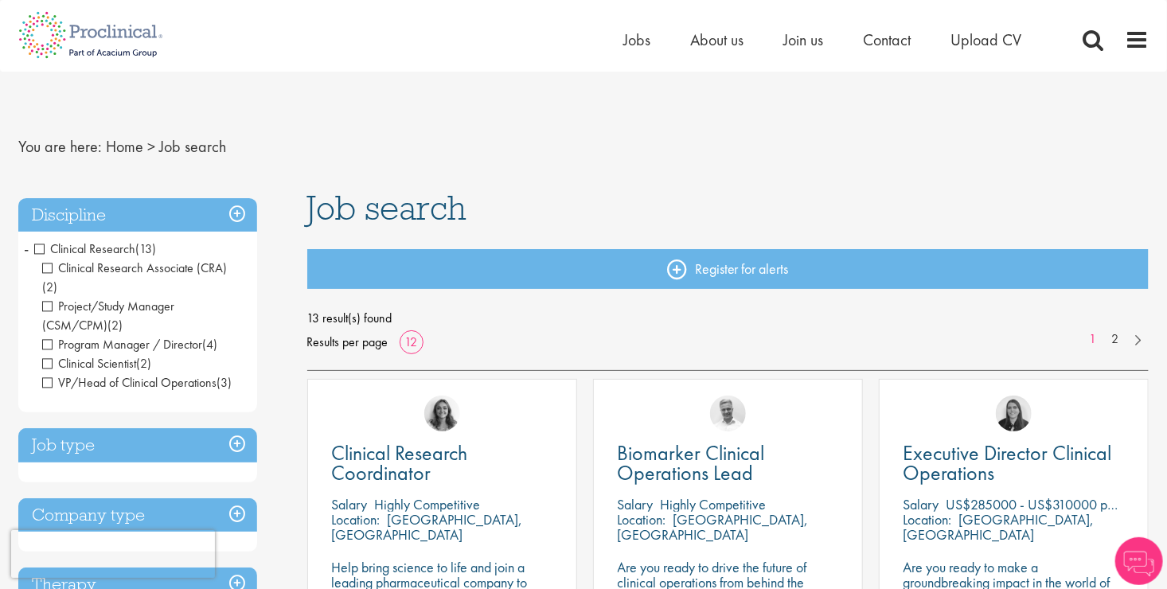
click at [41, 248] on span "Clinical Research" at bounding box center [84, 248] width 101 height 17
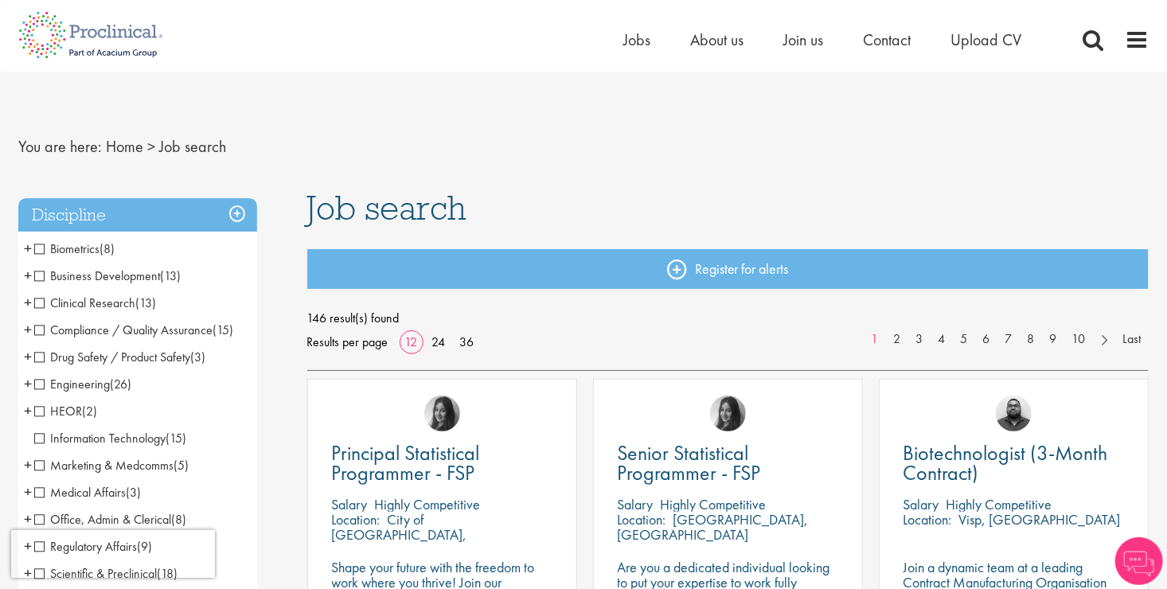
click at [37, 360] on span "Drug Safety / Product Safety" at bounding box center [112, 357] width 156 height 17
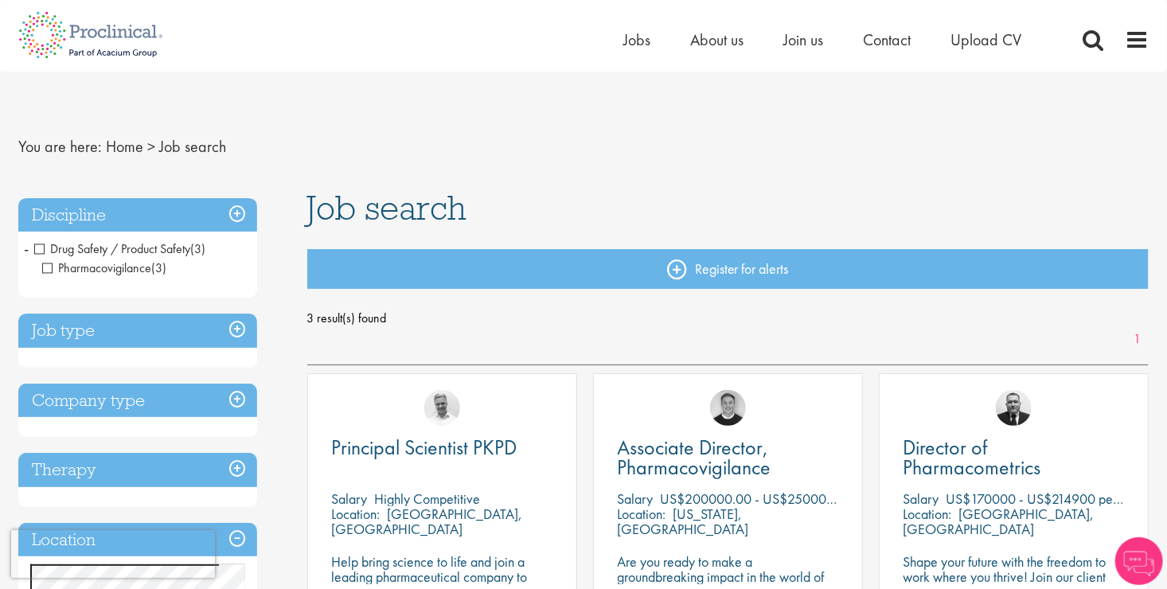
click at [39, 248] on span "Drug Safety / Product Safety" at bounding box center [112, 248] width 156 height 17
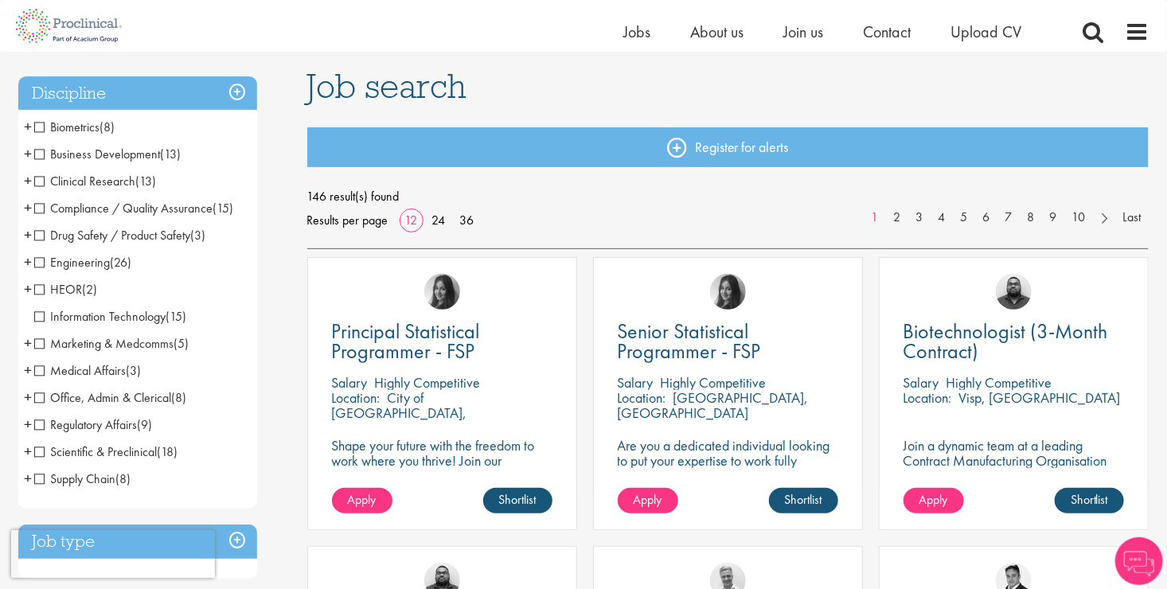
scroll to position [104, 0]
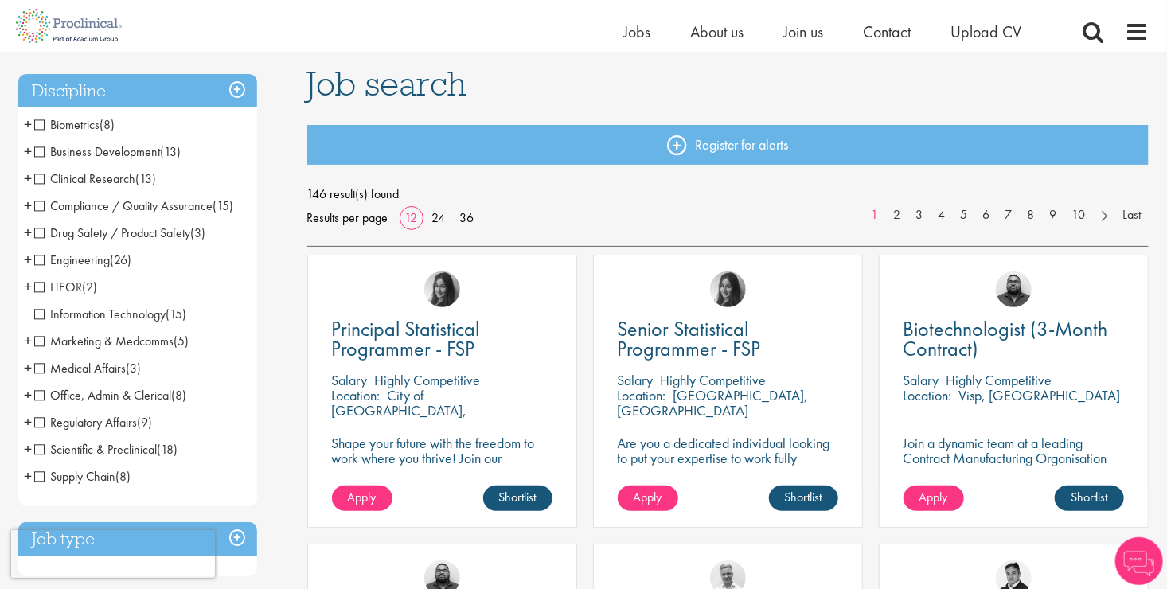
click at [41, 343] on span "Marketing & Medcomms" at bounding box center [103, 341] width 139 height 17
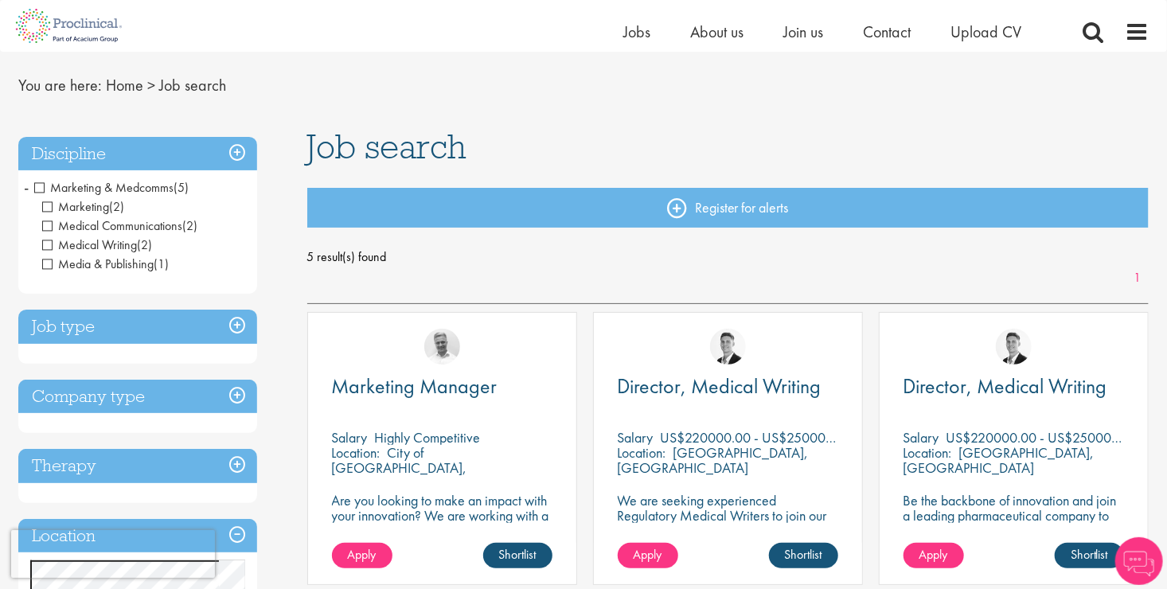
scroll to position [41, 0]
click at [34, 181] on span "Marketing & Medcomms" at bounding box center [103, 188] width 139 height 17
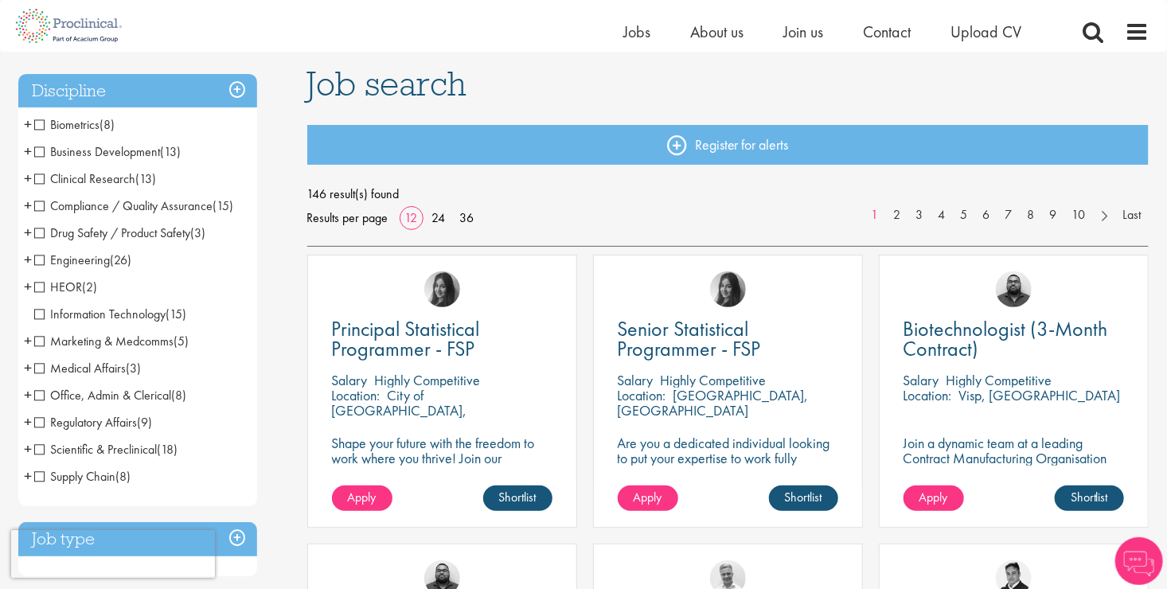
scroll to position [105, 0]
click at [41, 371] on span "Medical Affairs" at bounding box center [80, 367] width 92 height 17
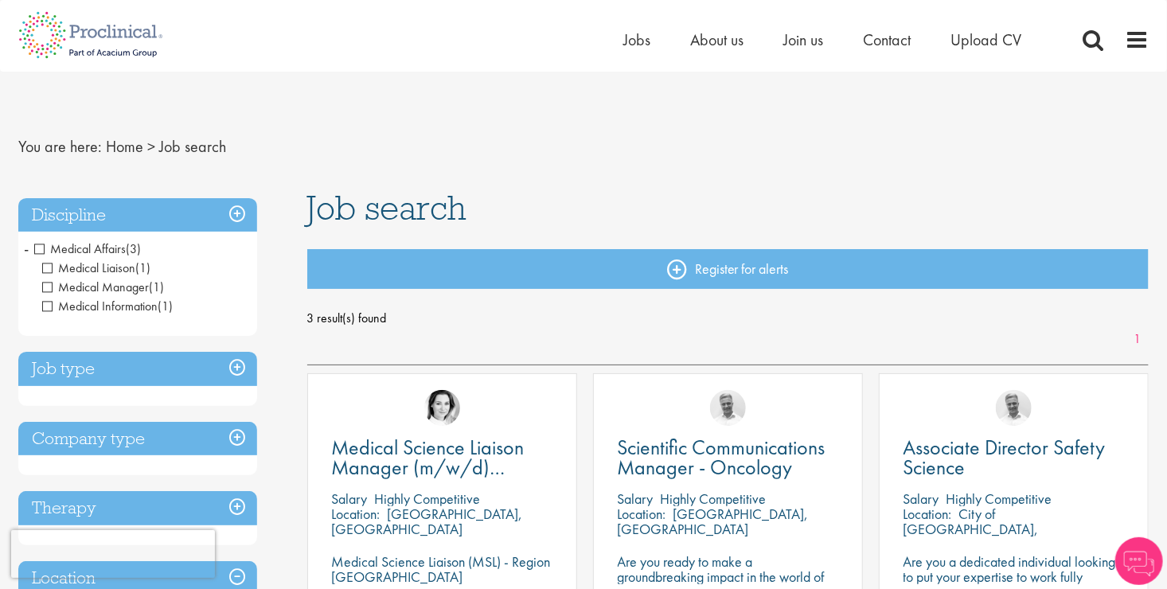
click at [41, 250] on span "Medical Affairs" at bounding box center [80, 248] width 92 height 17
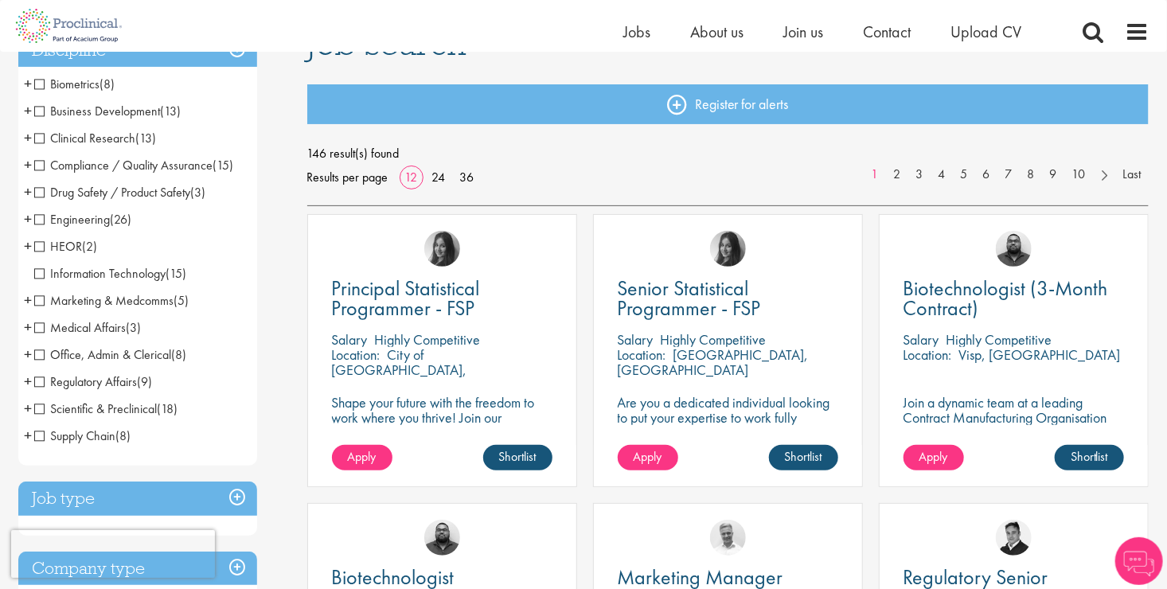
click at [36, 436] on span "Supply Chain" at bounding box center [74, 435] width 81 height 17
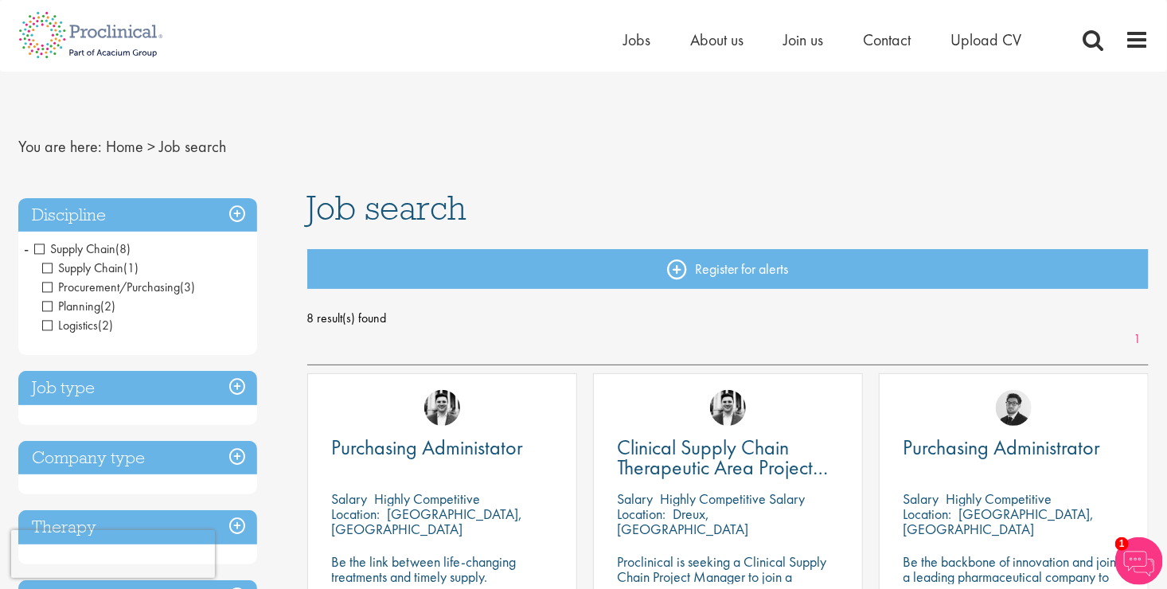
click at [41, 252] on span "Supply Chain" at bounding box center [74, 248] width 81 height 17
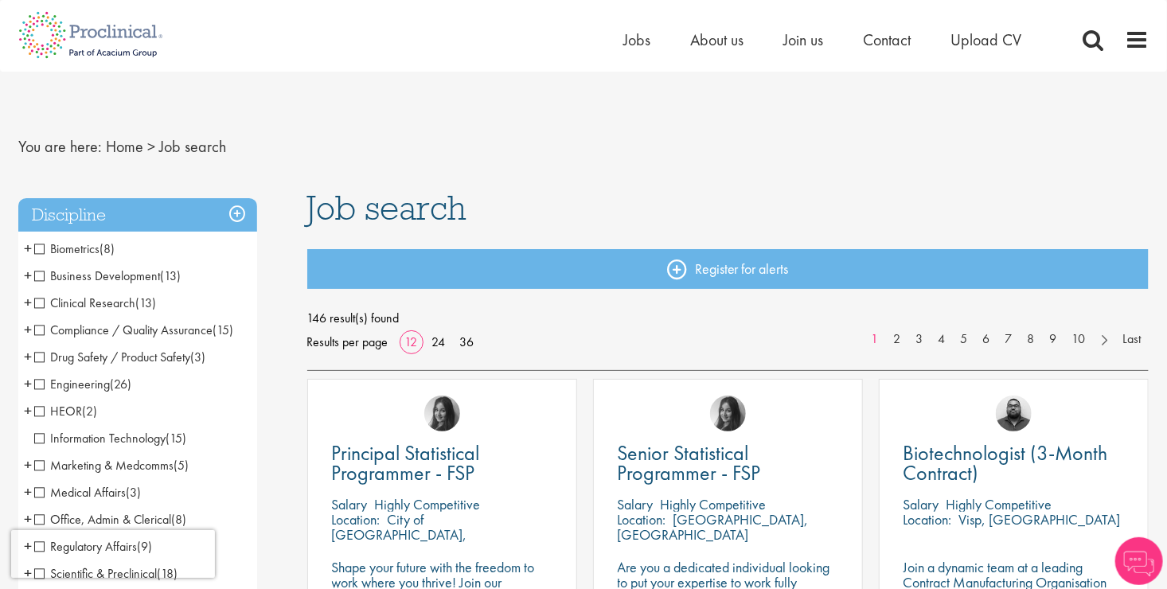
click at [41, 252] on span "Biometrics" at bounding box center [66, 248] width 65 height 17
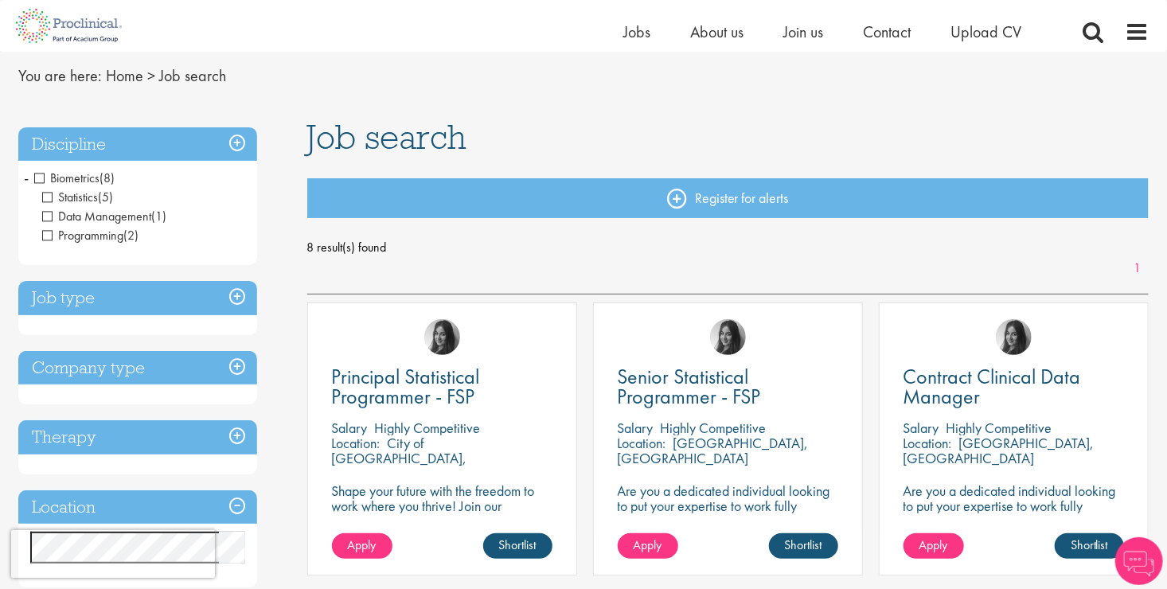
scroll to position [51, 0]
click at [37, 175] on span "Biometrics" at bounding box center [66, 178] width 65 height 17
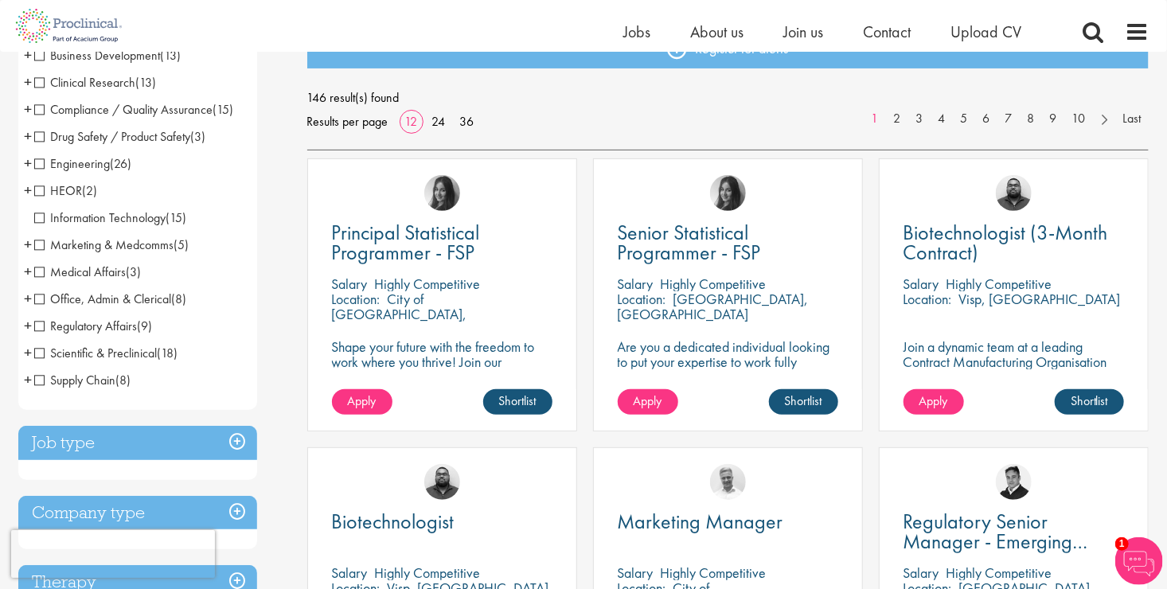
scroll to position [168, 0]
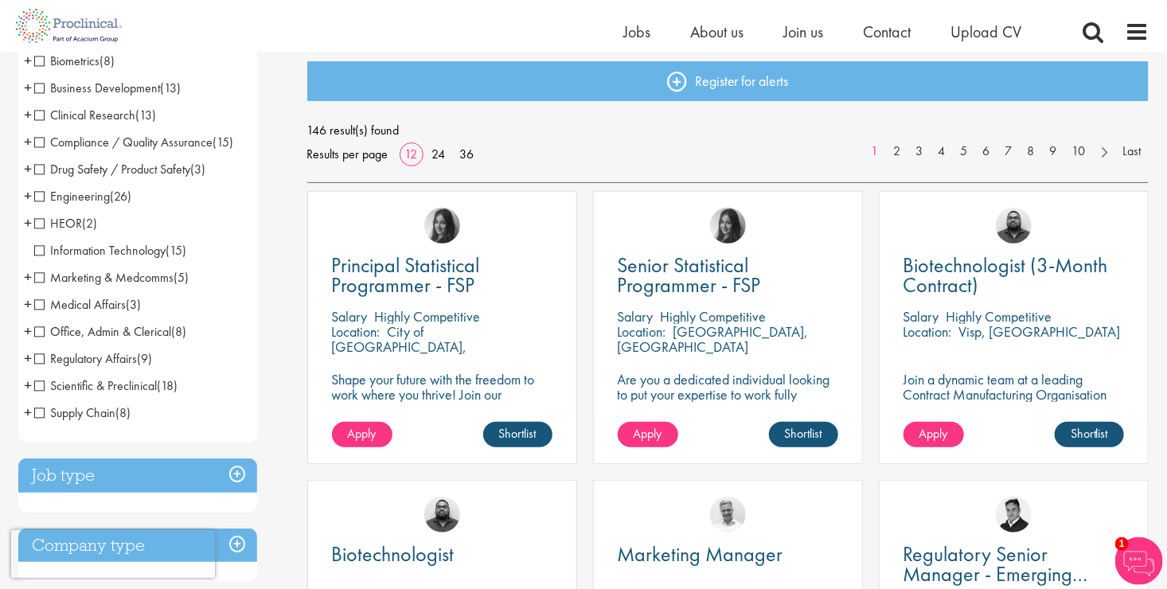
click at [39, 226] on span "HEOR" at bounding box center [58, 223] width 48 height 17
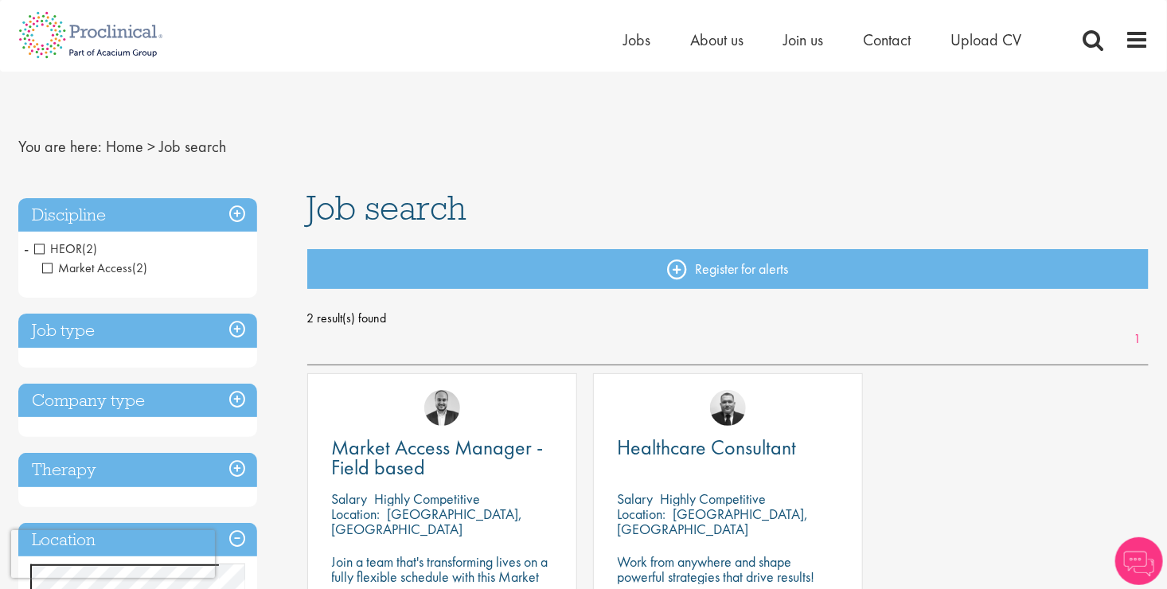
scroll to position [181, 0]
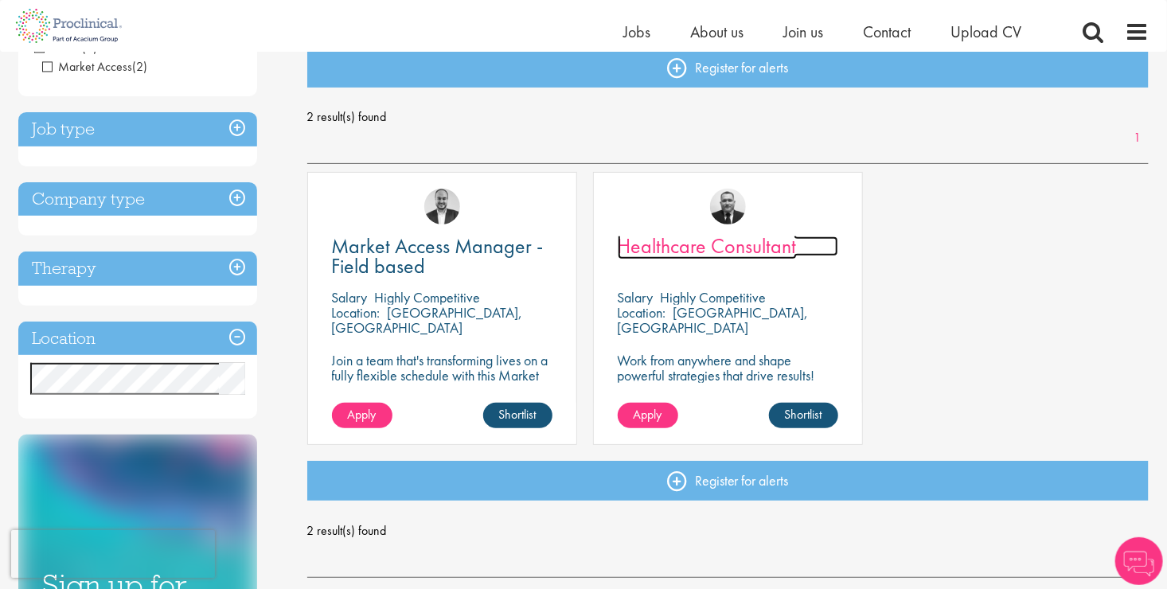
click at [695, 240] on span "Healthcare Consultant" at bounding box center [707, 245] width 179 height 27
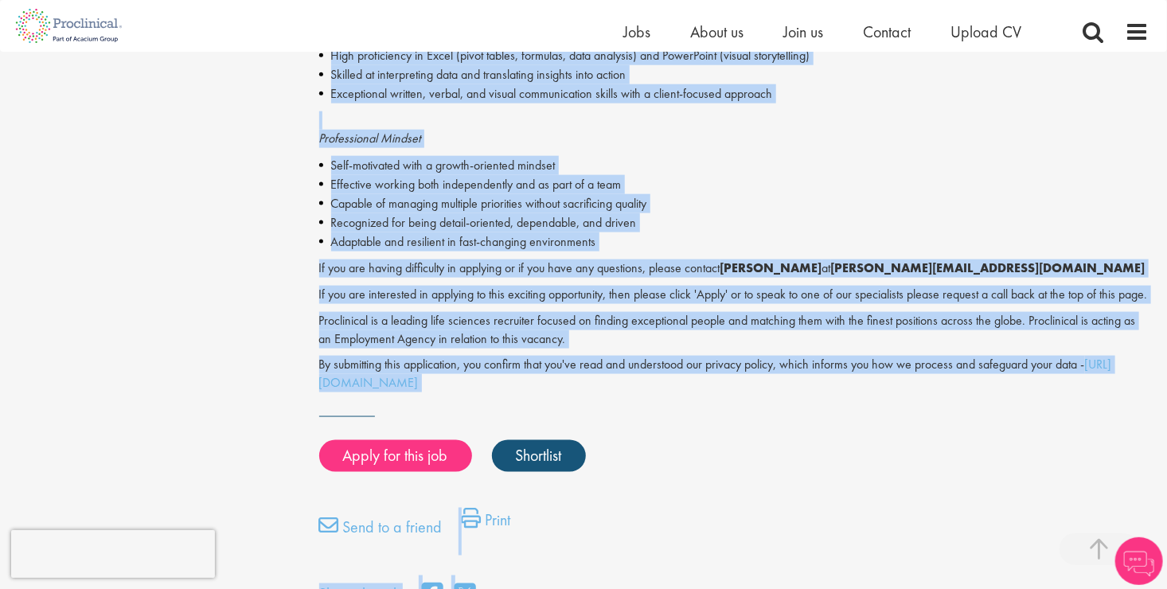
scroll to position [987, 0]
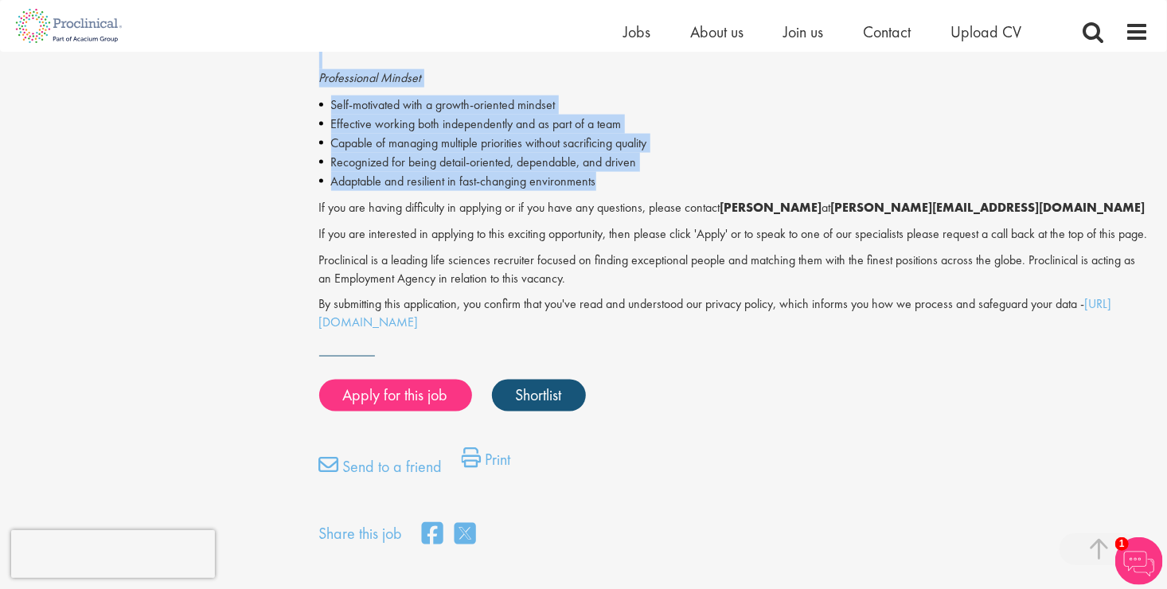
drag, startPoint x: 306, startPoint y: 141, endPoint x: 606, endPoint y: 177, distance: 301.5
copy div "Healthcare Consultant - Permanent - Location Proclinical is currently partnered…"
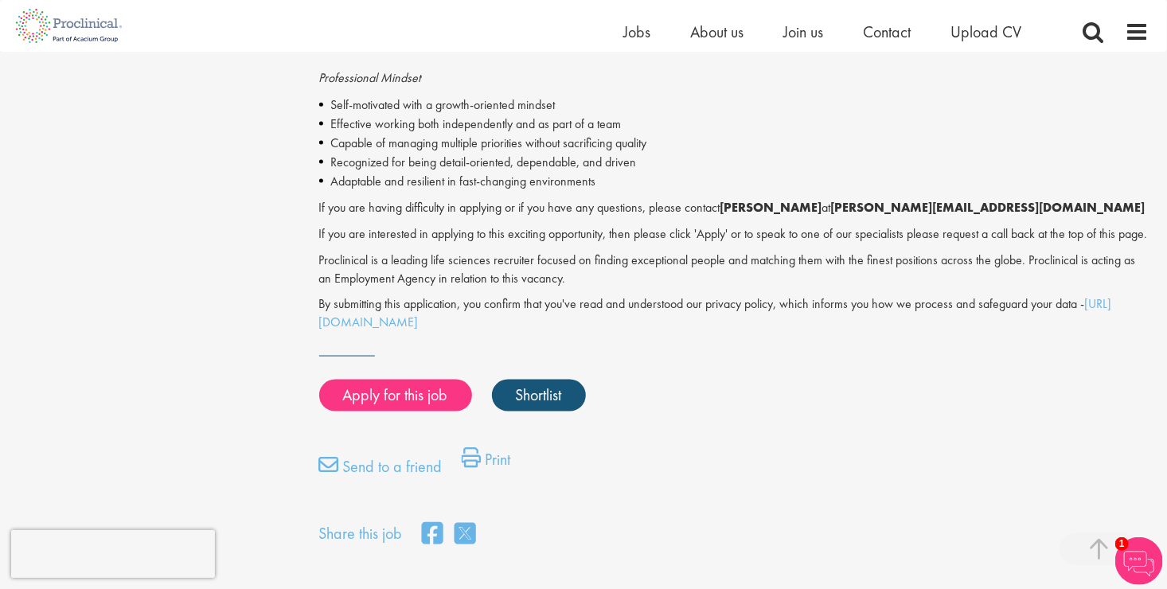
click at [528, 242] on p "If you are interested in applying to this exciting opportunity, then please cli…" at bounding box center [734, 234] width 830 height 18
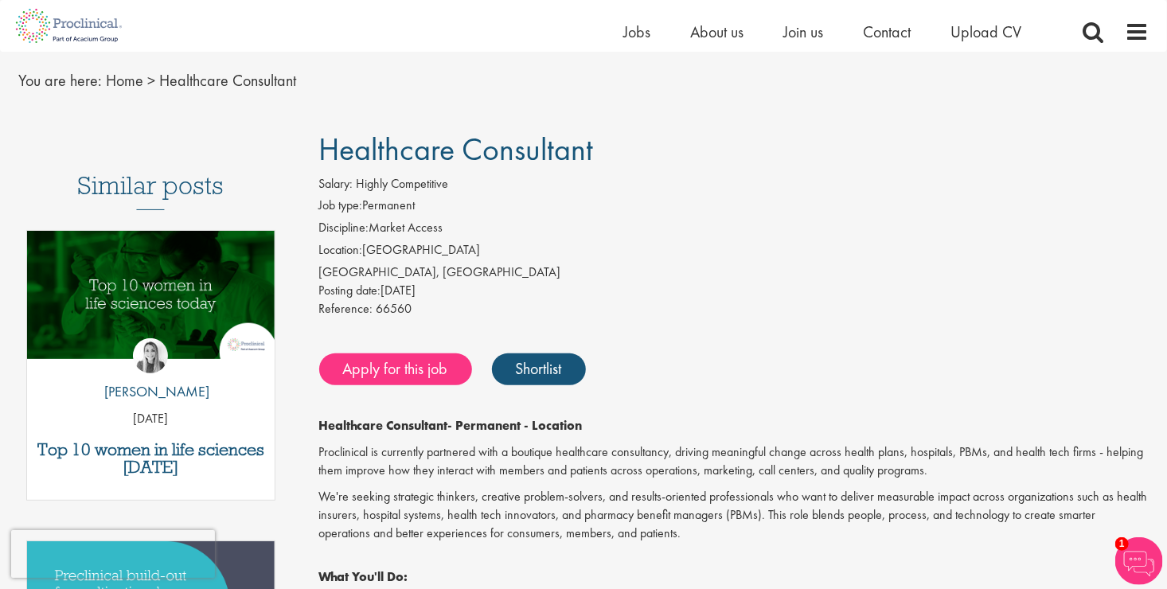
scroll to position [47, 0]
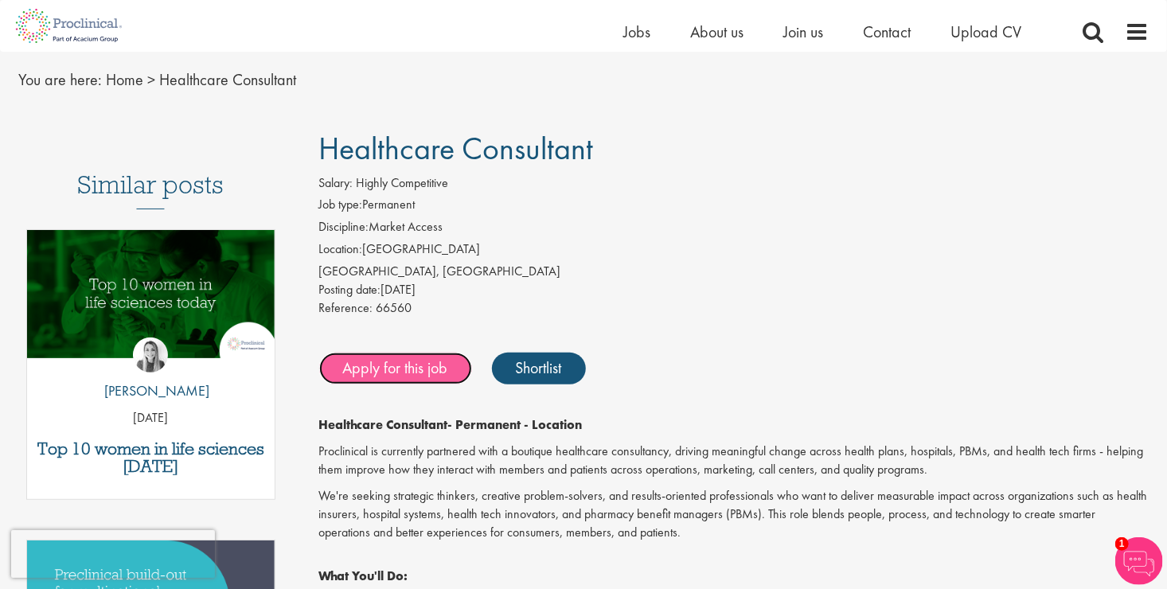
click at [398, 356] on link "Apply for this job" at bounding box center [395, 369] width 153 height 32
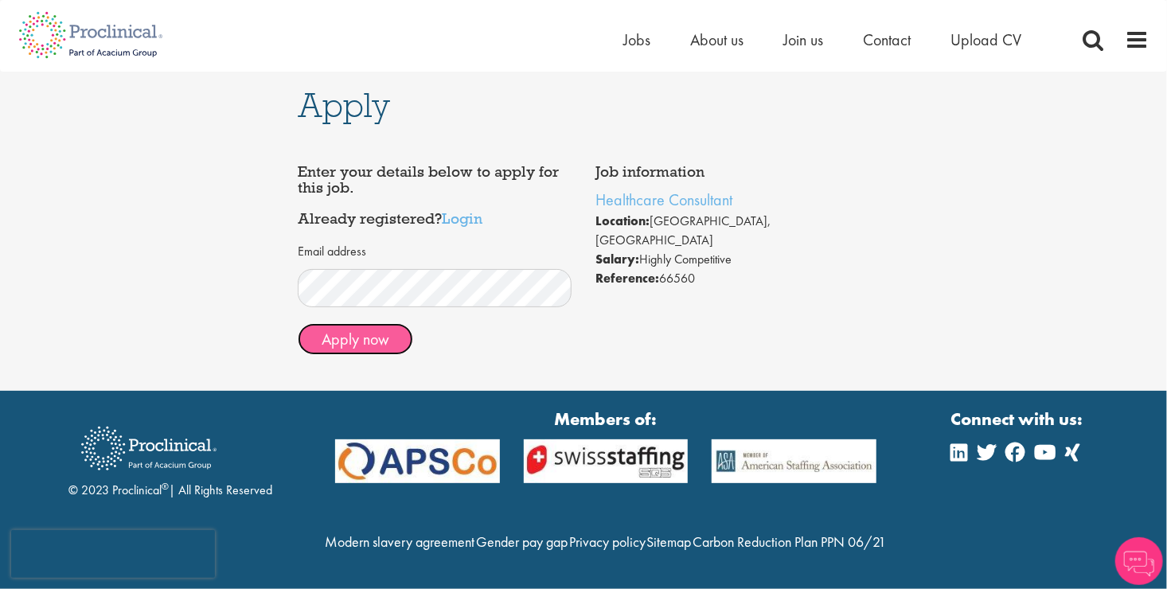
click at [390, 341] on button "Apply now" at bounding box center [355, 339] width 115 height 32
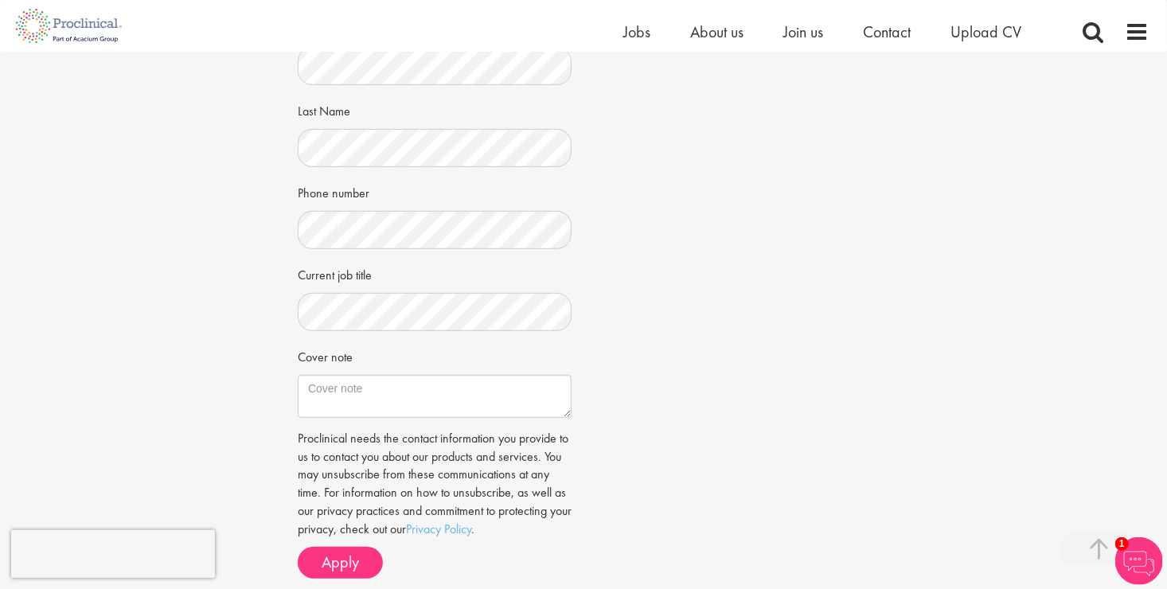
scroll to position [318, 0]
click at [796, 35] on span "Join us" at bounding box center [803, 31] width 40 height 21
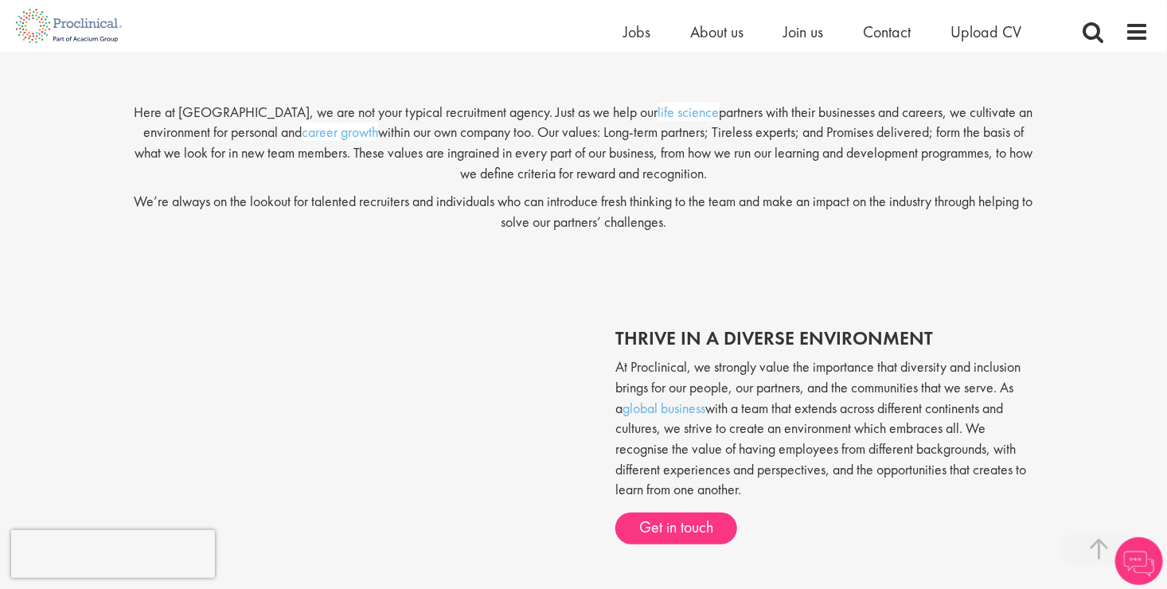
scroll to position [395, 0]
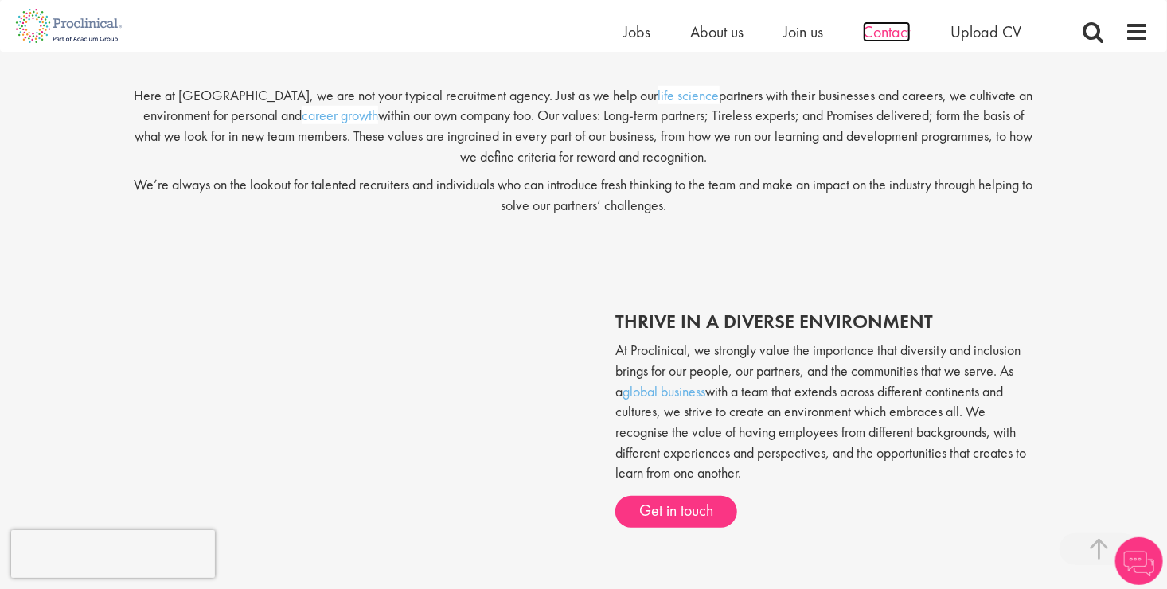
click at [891, 26] on span "Contact" at bounding box center [887, 31] width 48 height 21
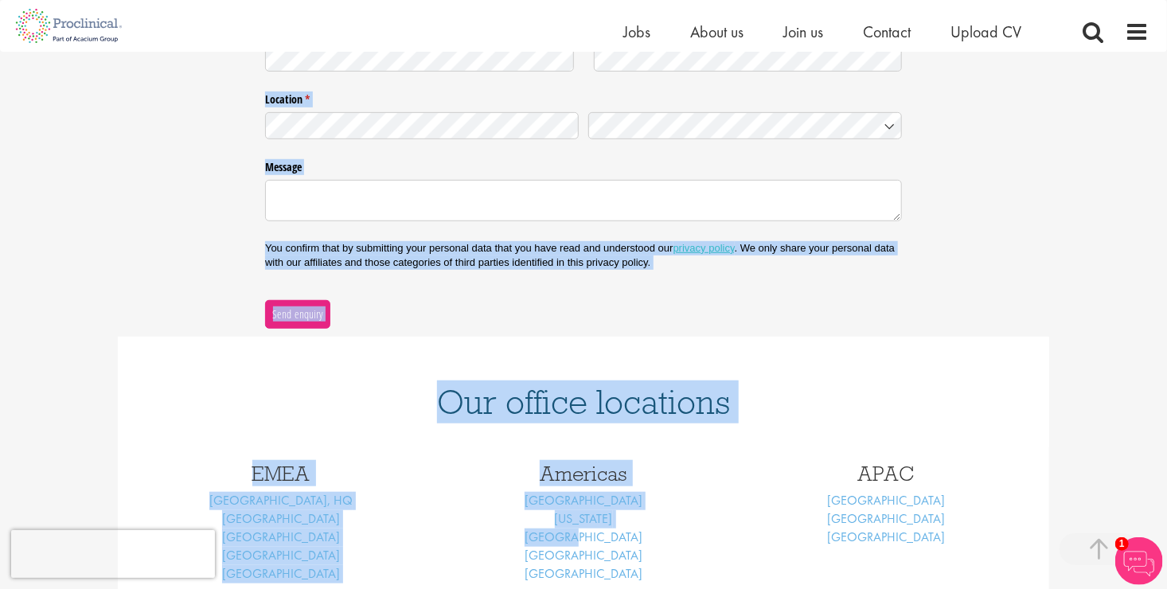
scroll to position [399, 0]
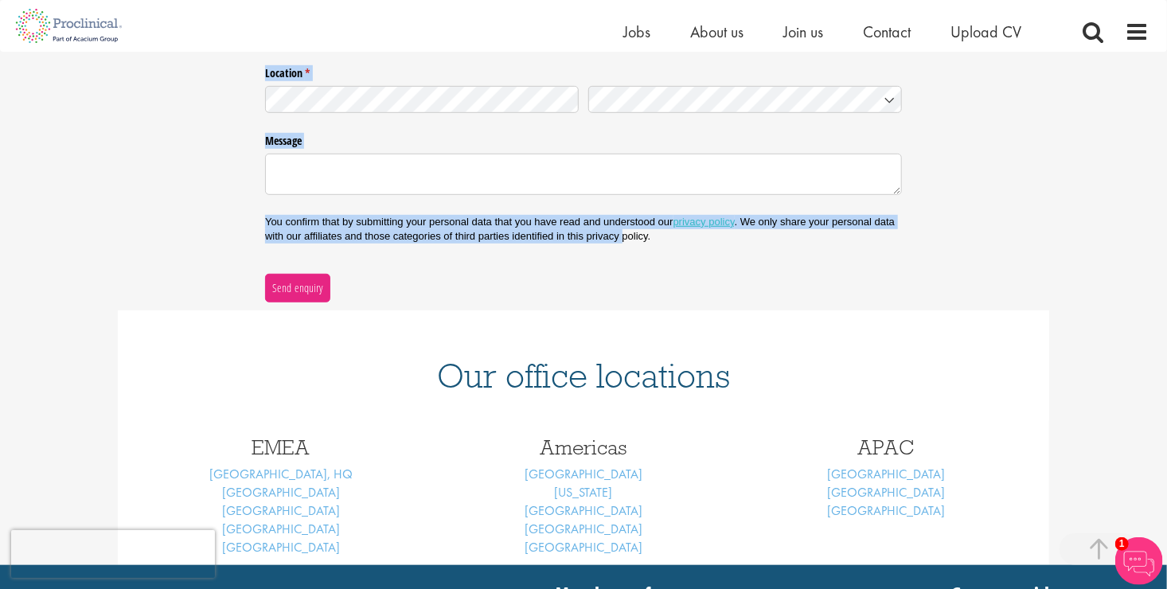
drag, startPoint x: 185, startPoint y: 159, endPoint x: 625, endPoint y: 252, distance: 449.0
click at [625, 252] on div "Contact us General enquiries Nature of enquiry * (required) Name * (required) E…" at bounding box center [583, 169] width 1167 height 794
copy div "Contact us General enquiries Nature of enquiry * (required) Name * (required) E…"
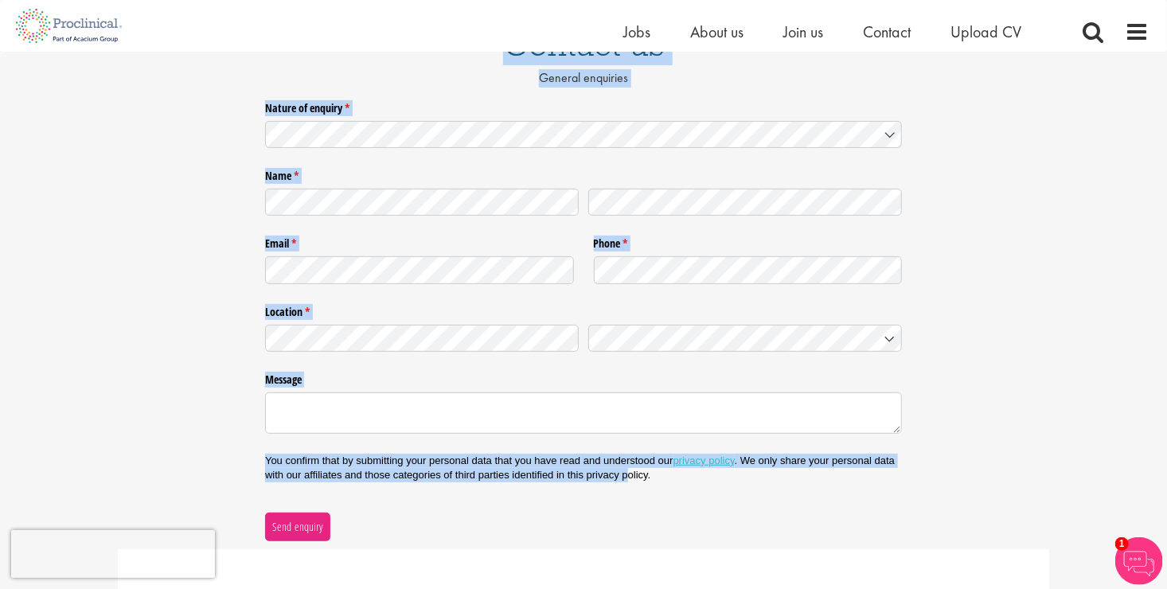
scroll to position [160, 0]
